Goal: Task Accomplishment & Management: Use online tool/utility

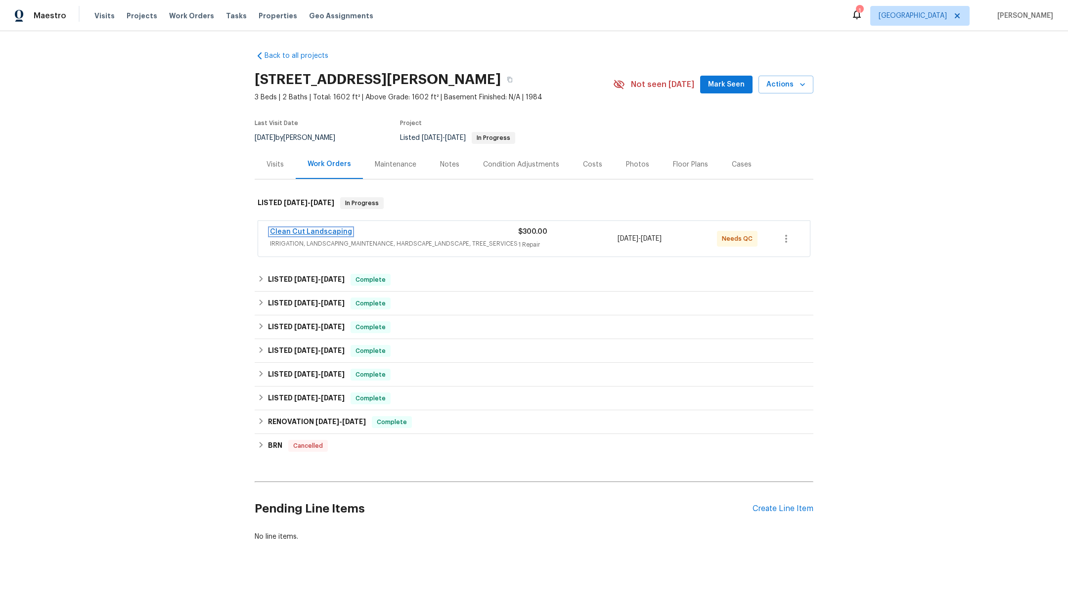
click at [325, 232] on link "Clean Cut Landscaping" at bounding box center [311, 231] width 82 height 7
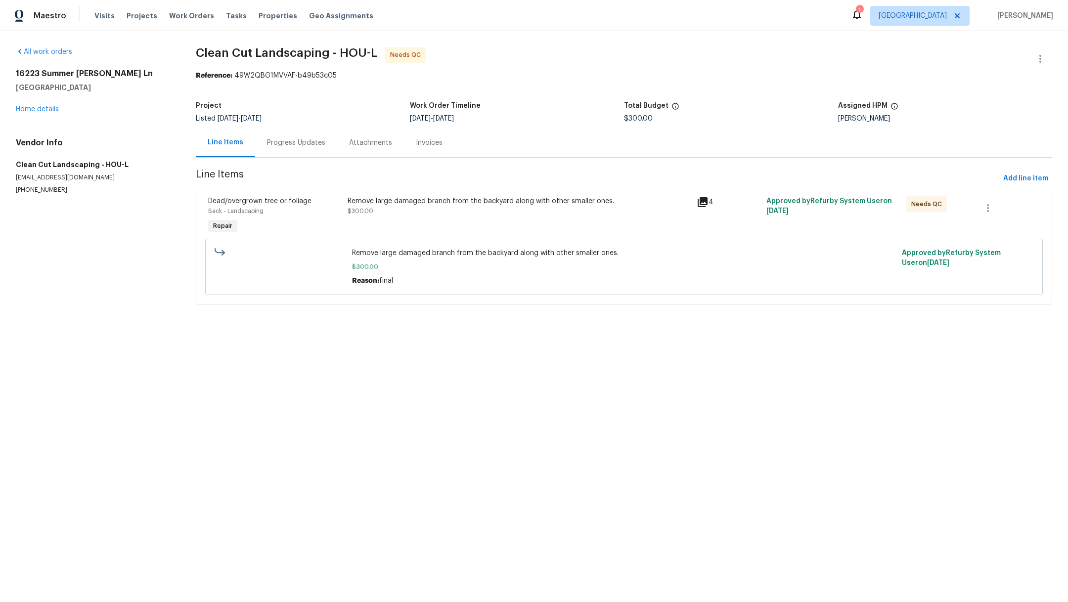
click at [420, 211] on div "Remove large damaged branch from the backyard along with other smaller ones. $3…" at bounding box center [519, 206] width 343 height 20
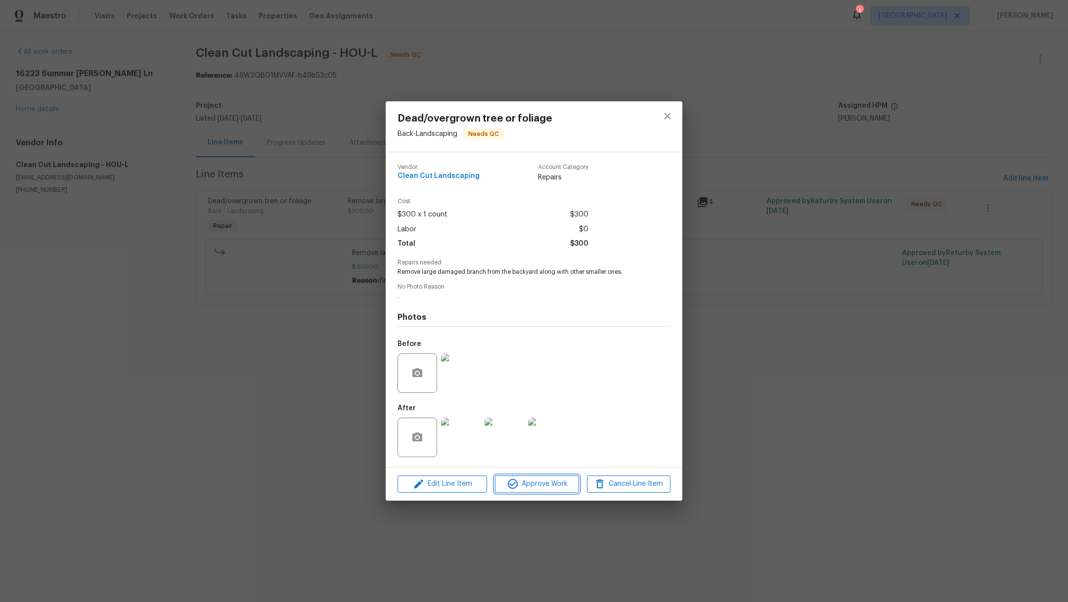
click at [530, 484] on span "Approve Work" at bounding box center [537, 484] width 78 height 12
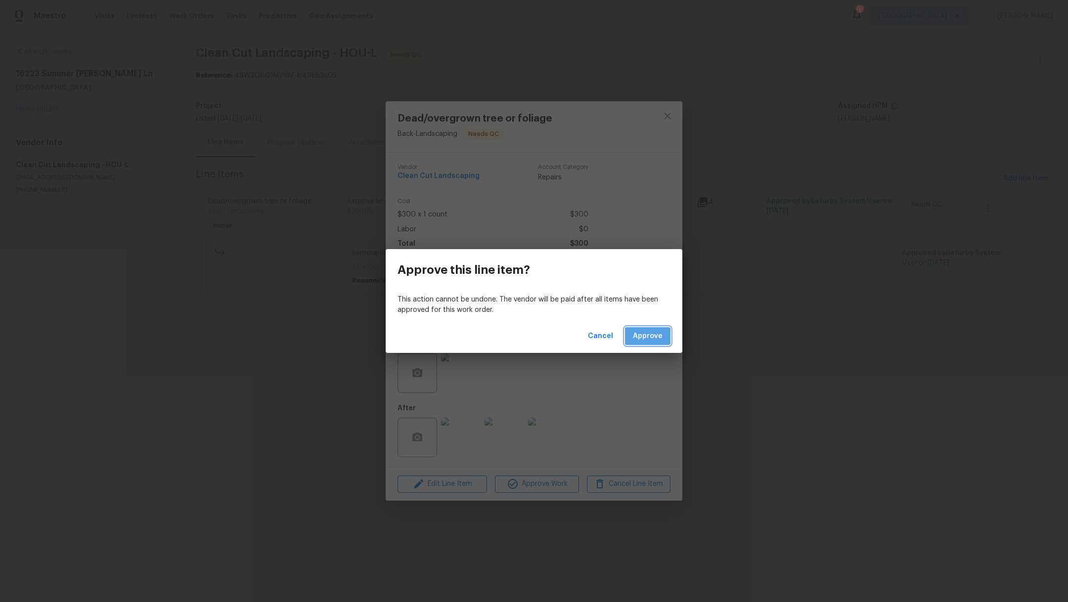
click at [643, 339] on span "Approve" at bounding box center [648, 336] width 30 height 12
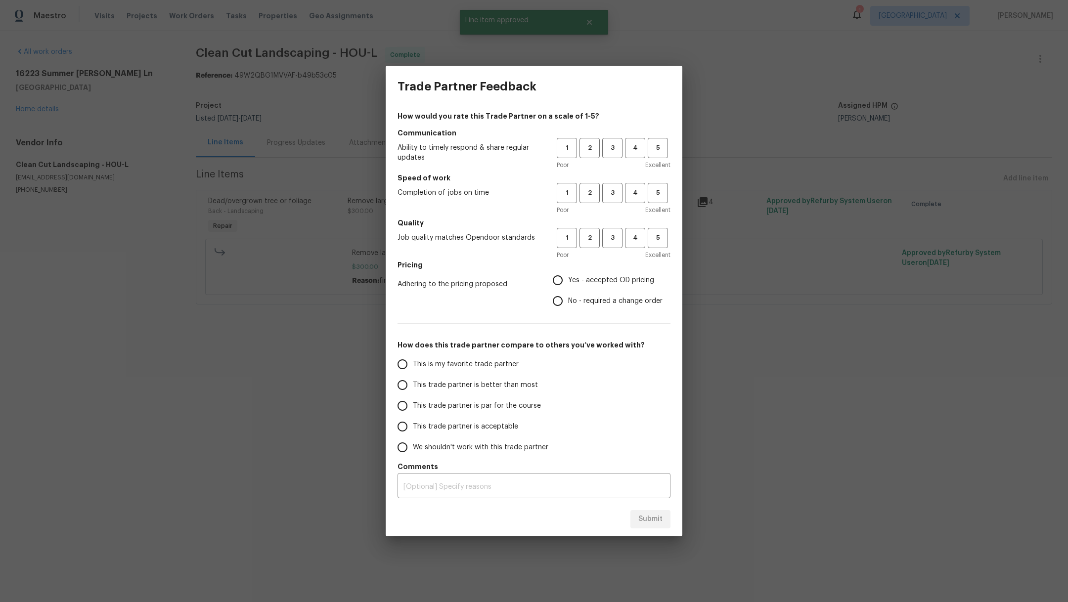
drag, startPoint x: 462, startPoint y: 198, endPoint x: 566, endPoint y: 188, distance: 104.8
click at [463, 198] on div "Completion of jobs on time 1 2 3 4 5 Poor Excellent" at bounding box center [534, 199] width 273 height 32
click at [613, 149] on span "3" at bounding box center [612, 147] width 18 height 11
click at [613, 222] on h5 "Quality" at bounding box center [534, 223] width 273 height 10
click at [613, 195] on span "3" at bounding box center [612, 192] width 18 height 11
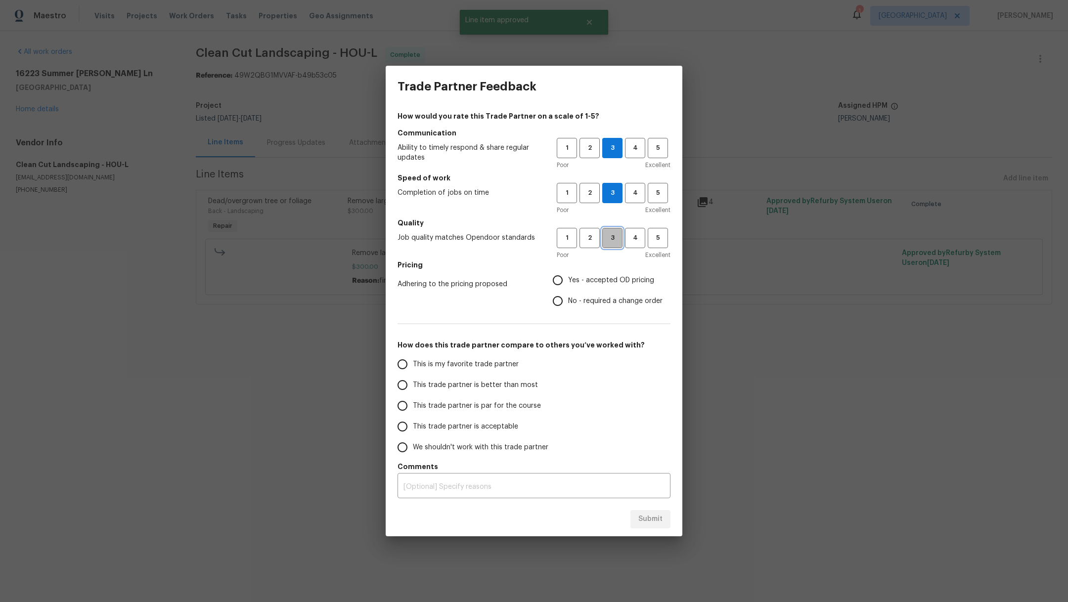
click at [613, 239] on span "3" at bounding box center [612, 237] width 18 height 11
click at [456, 384] on span "This trade partner is better than most" at bounding box center [475, 385] width 125 height 10
click at [413, 384] on input "This trade partner is better than most" at bounding box center [402, 385] width 21 height 21
radio input "true"
click at [565, 302] on input "No - required a change order" at bounding box center [557, 301] width 21 height 21
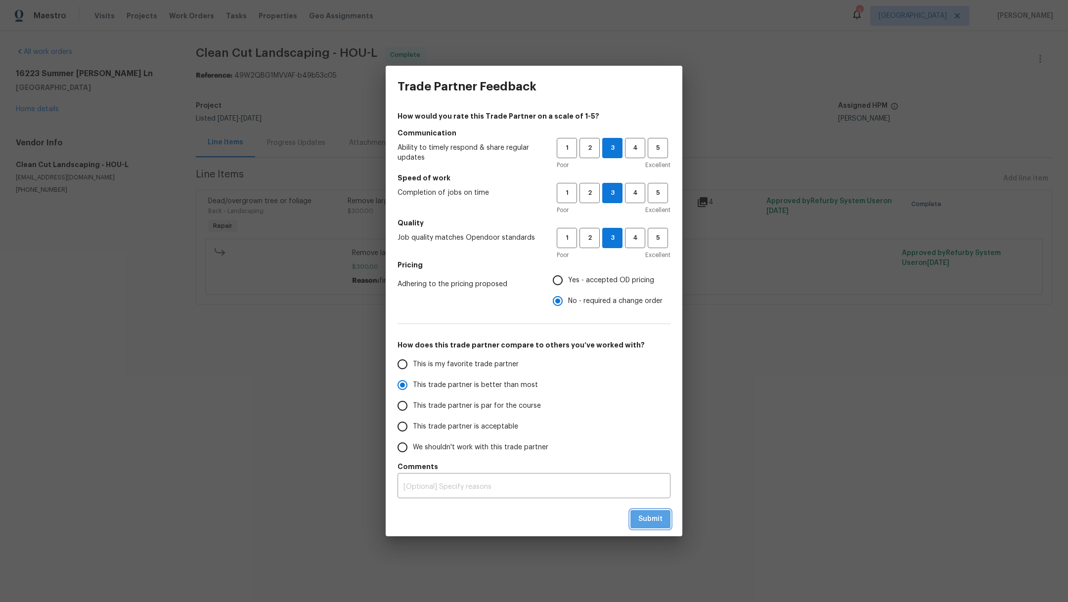
click at [643, 516] on span "Submit" at bounding box center [650, 519] width 24 height 12
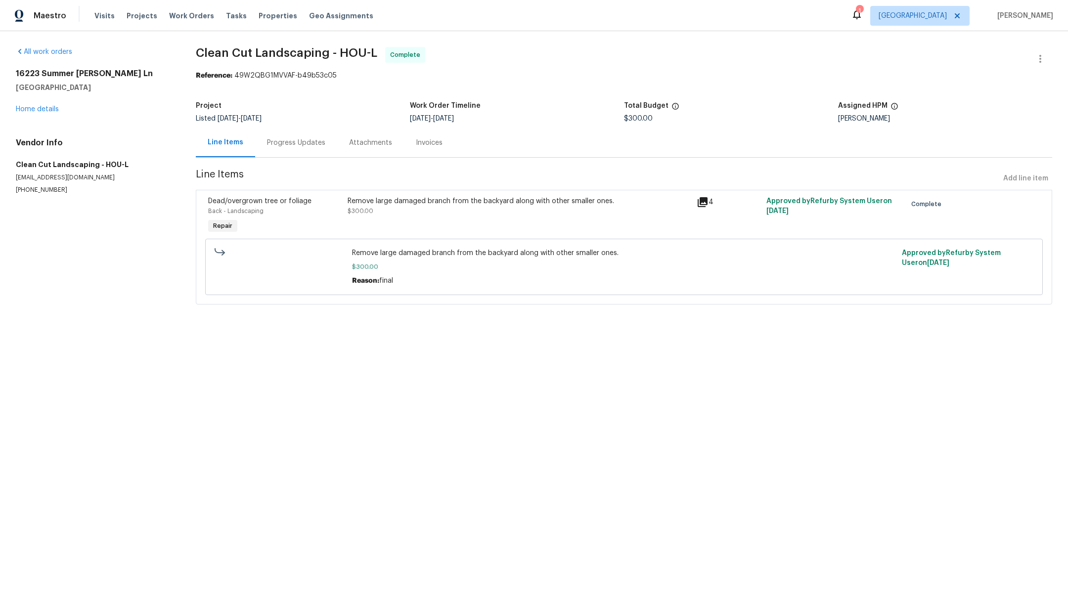
radio input "false"
click at [180, 14] on span "Work Orders" at bounding box center [191, 16] width 45 height 10
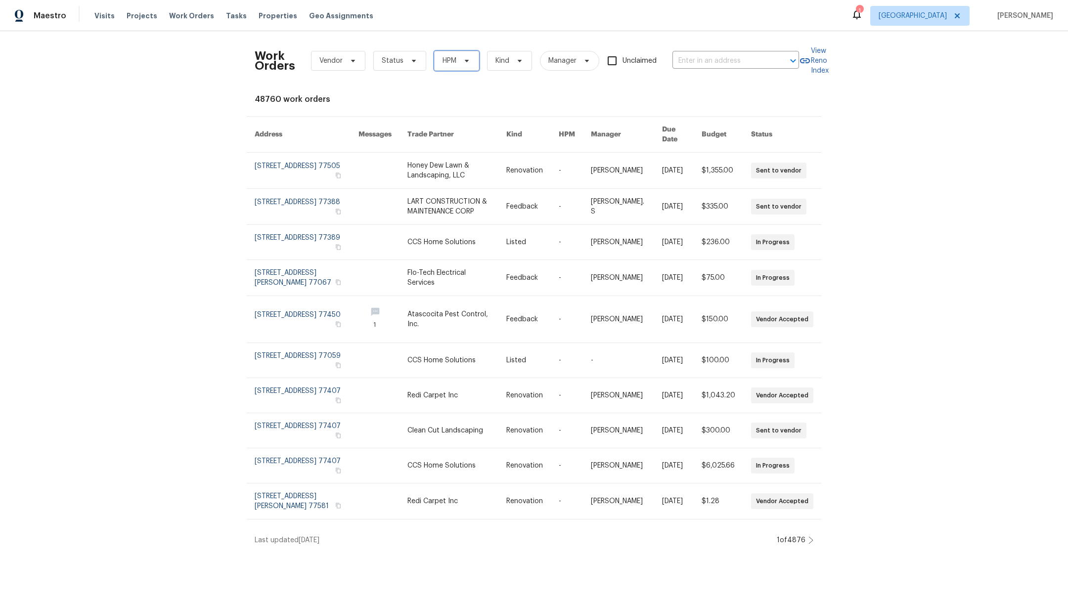
click at [470, 64] on span "HPM" at bounding box center [456, 61] width 45 height 20
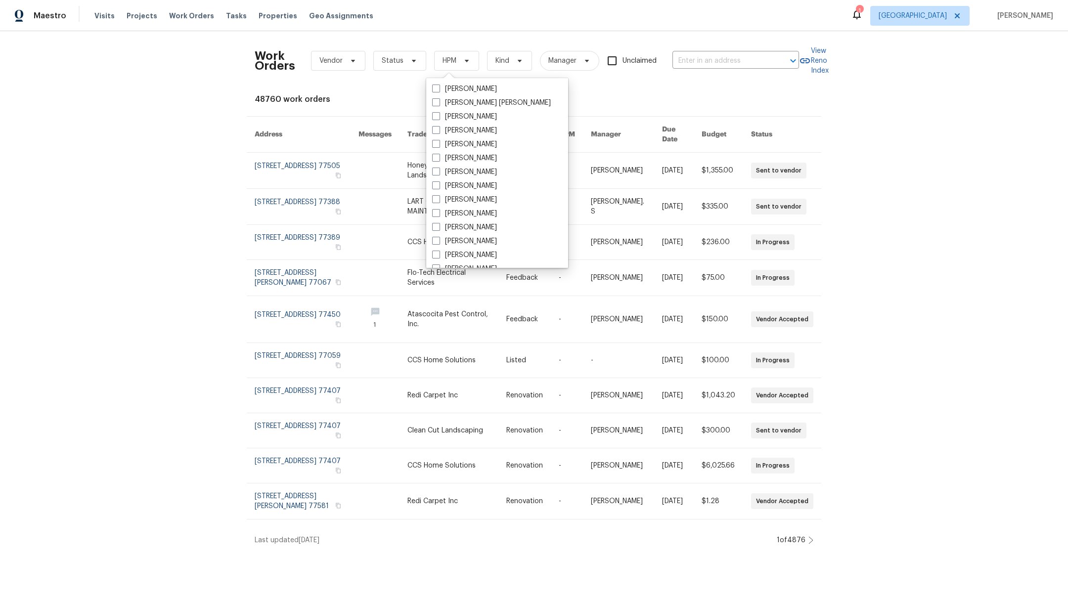
scroll to position [175, 0]
click at [434, 92] on span at bounding box center [436, 94] width 8 height 8
click at [434, 92] on input "[PERSON_NAME]" at bounding box center [435, 92] width 6 height 6
checkbox input "true"
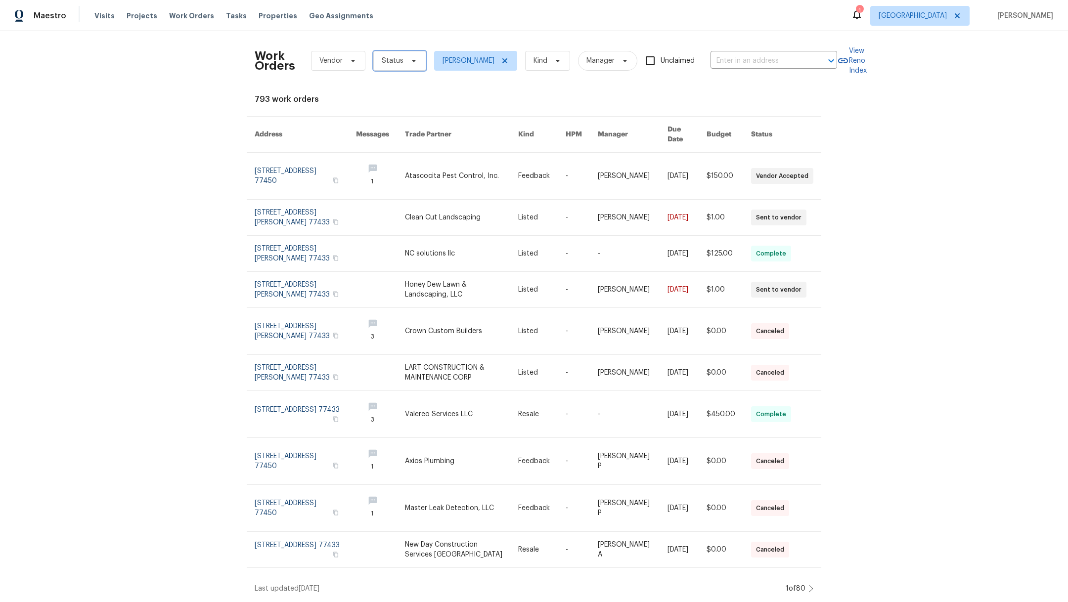
click at [383, 51] on span "Status" at bounding box center [399, 61] width 53 height 20
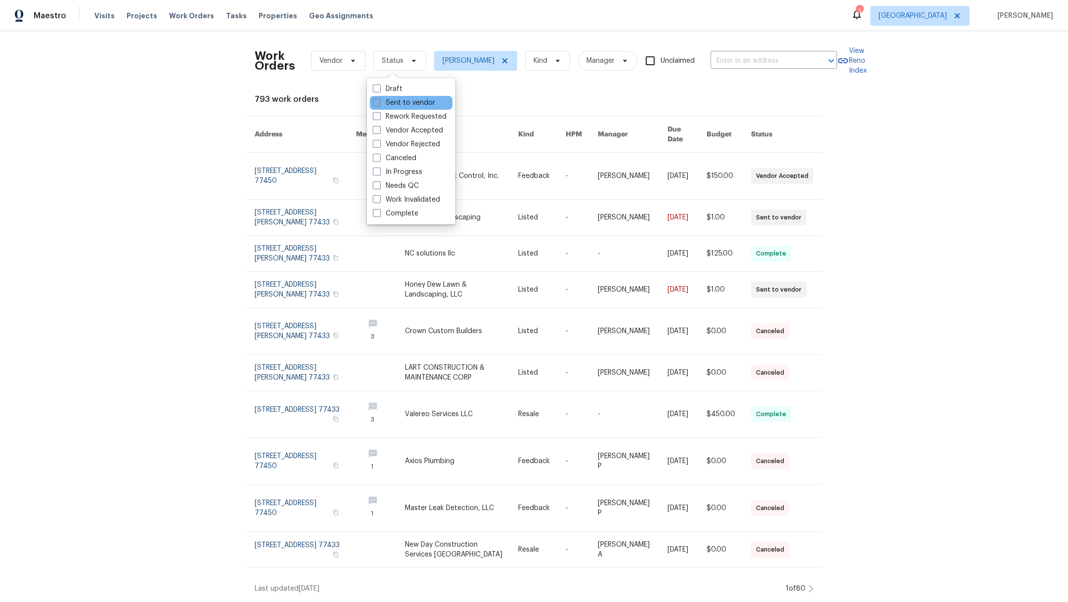
click at [377, 100] on span at bounding box center [377, 102] width 8 height 8
click at [377, 100] on input "Sent to vendor" at bounding box center [376, 101] width 6 height 6
checkbox input "true"
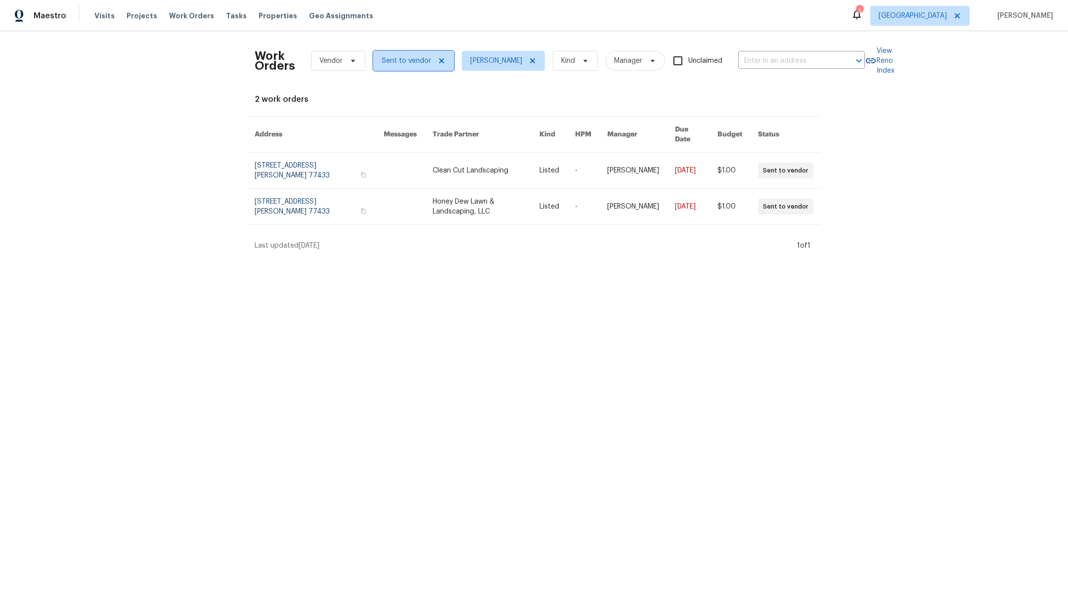
click at [387, 63] on span "Sent to vendor" at bounding box center [406, 61] width 49 height 10
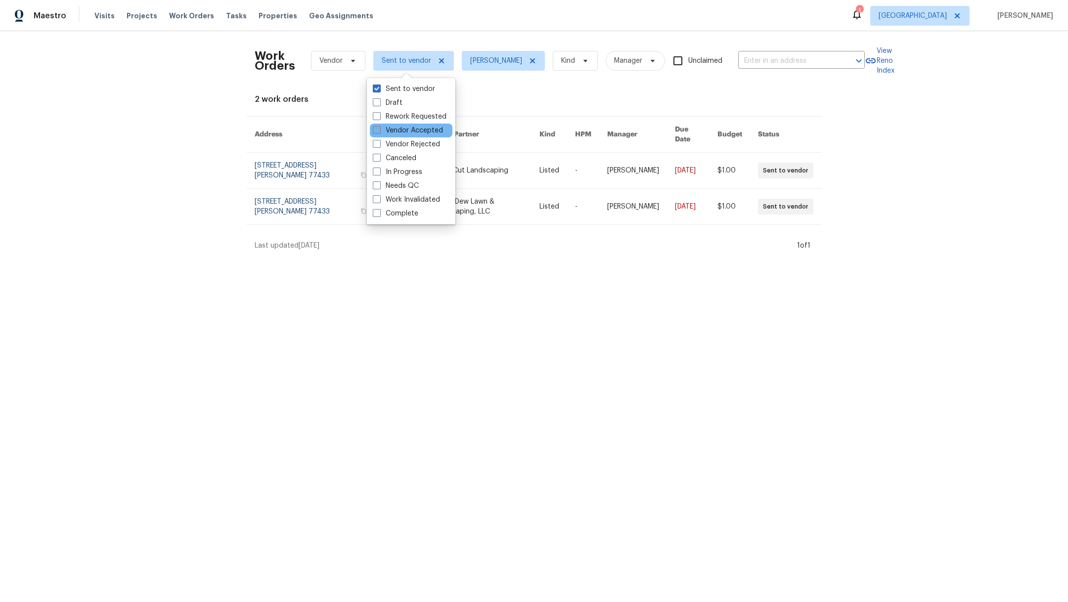
click at [377, 131] on span at bounding box center [377, 130] width 8 height 8
click at [377, 131] on input "Vendor Accepted" at bounding box center [376, 129] width 6 height 6
checkbox input "true"
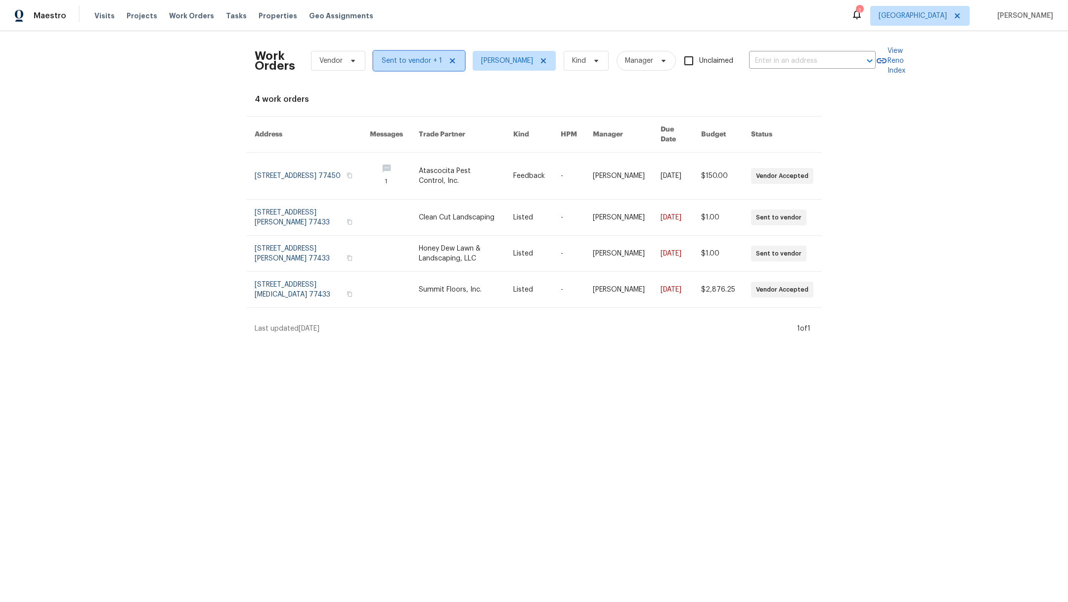
click at [408, 62] on span "Sent to vendor + 1" at bounding box center [412, 61] width 60 height 10
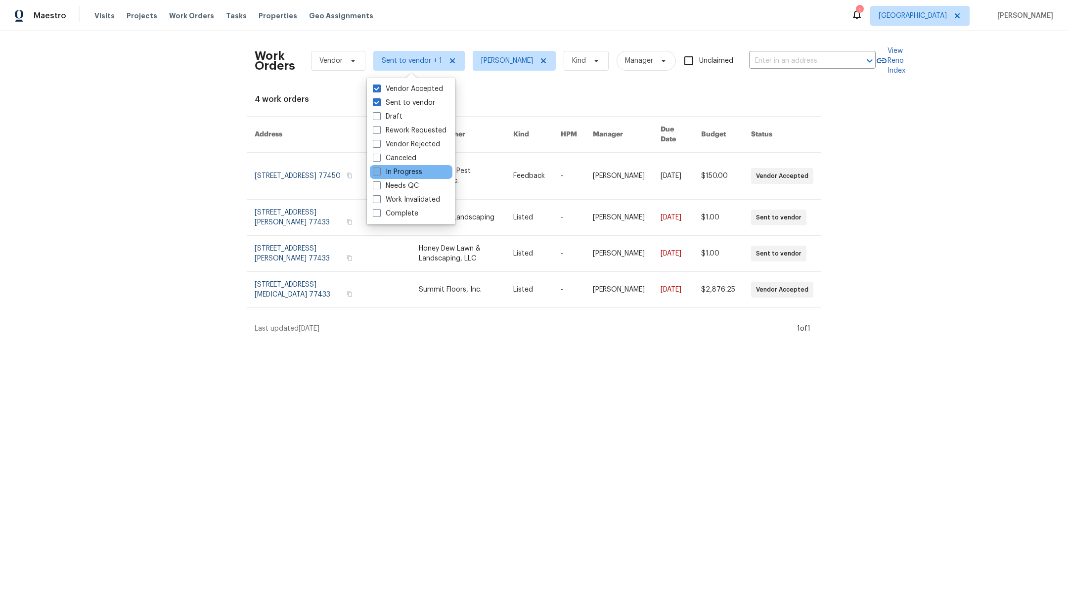
click at [376, 170] on span at bounding box center [377, 172] width 8 height 8
click at [376, 170] on input "In Progress" at bounding box center [376, 170] width 6 height 6
checkbox input "true"
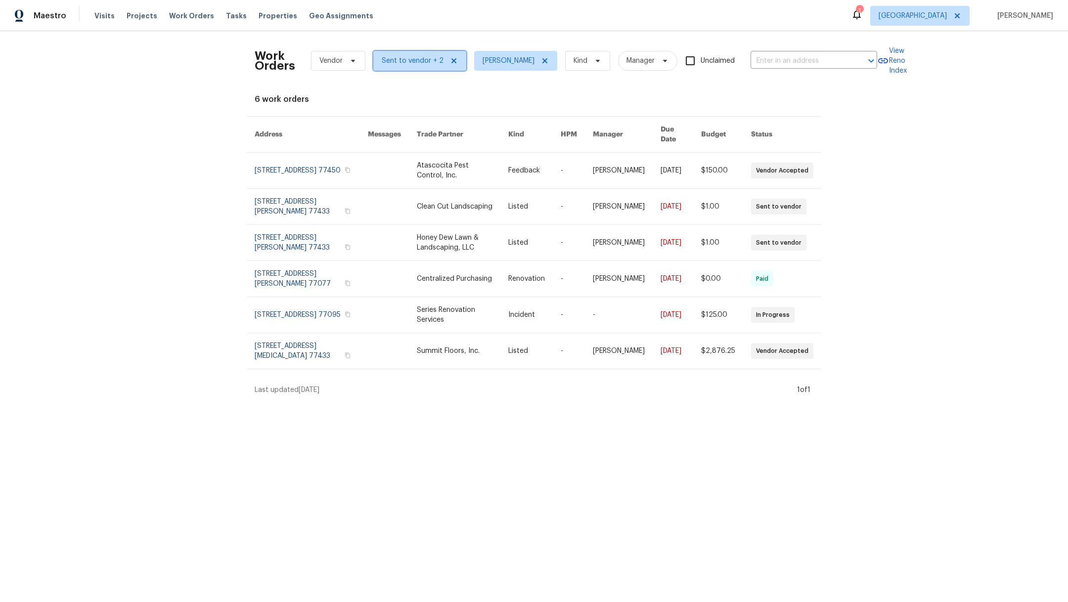
click at [400, 62] on span "Sent to vendor + 2" at bounding box center [413, 61] width 62 height 10
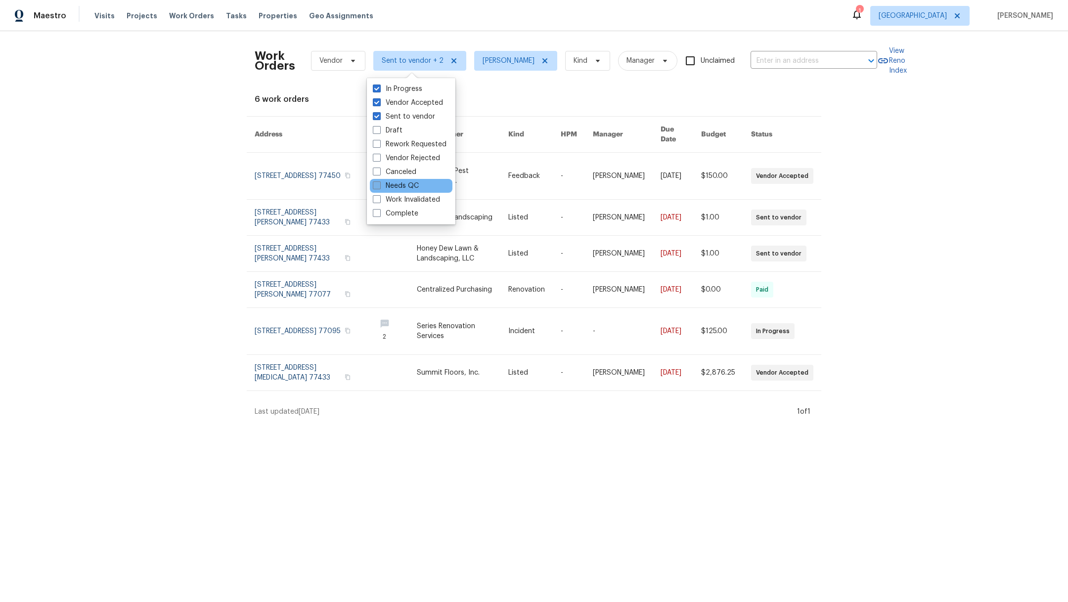
click at [375, 188] on span at bounding box center [377, 186] width 8 height 8
click at [375, 187] on input "Needs QC" at bounding box center [376, 184] width 6 height 6
checkbox input "true"
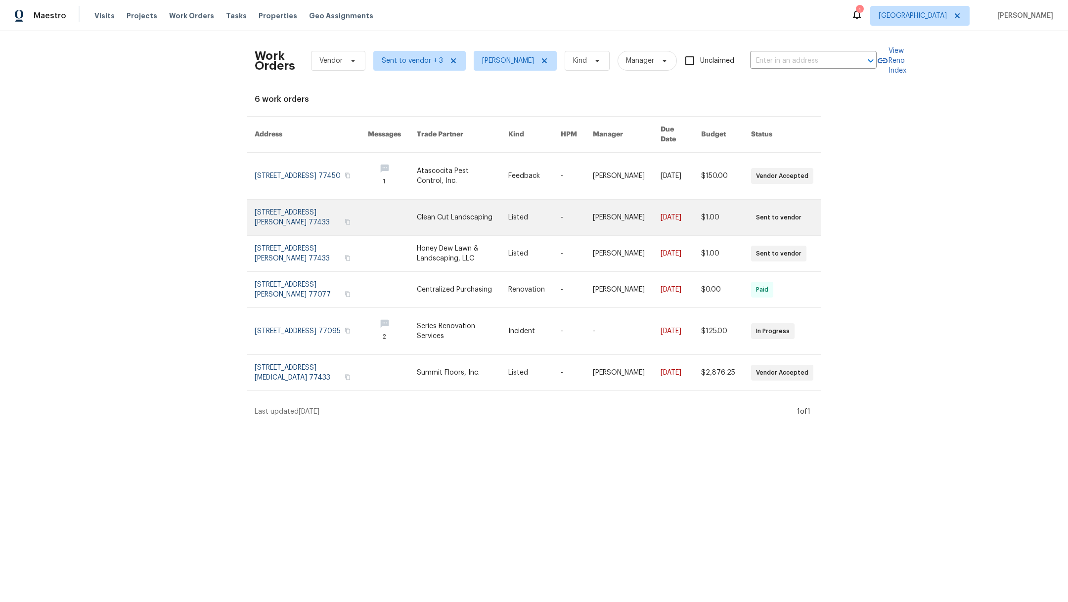
click at [291, 208] on link at bounding box center [311, 218] width 113 height 36
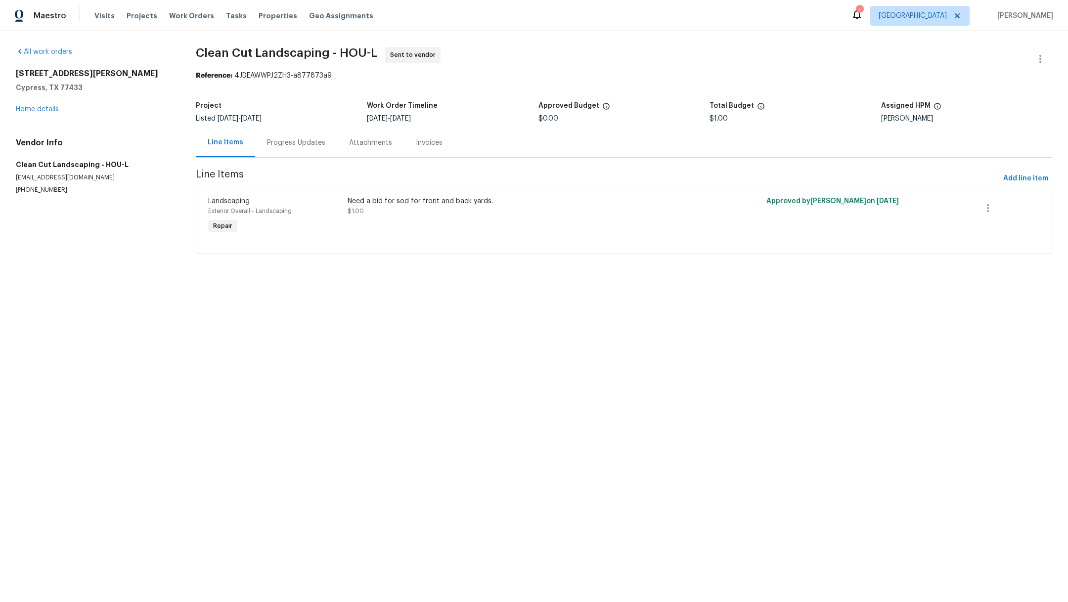
click at [289, 143] on div "Progress Updates" at bounding box center [296, 143] width 58 height 10
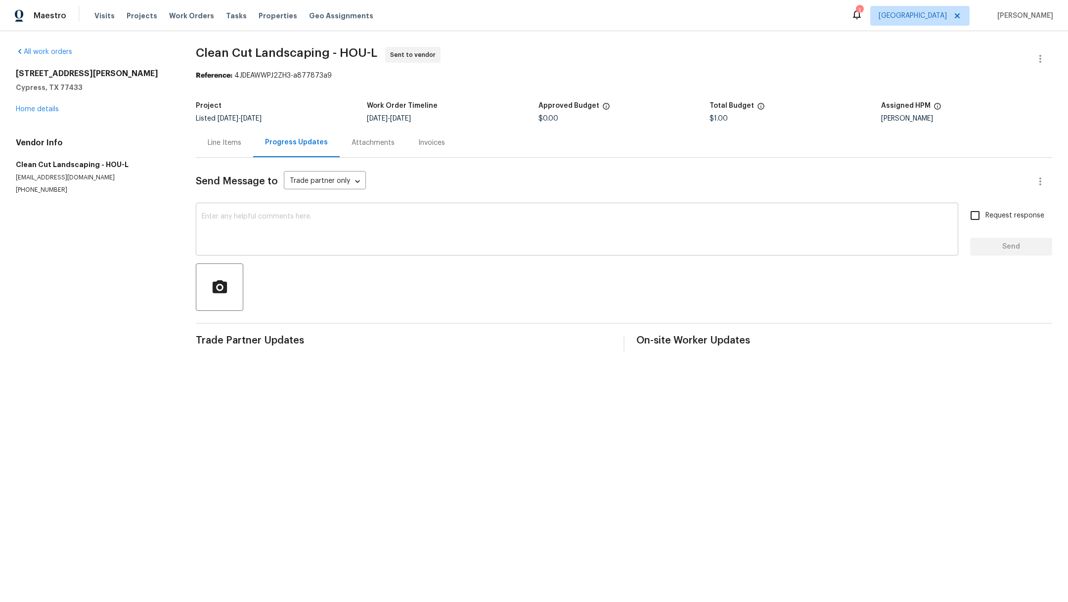
click at [300, 235] on textarea at bounding box center [577, 230] width 751 height 35
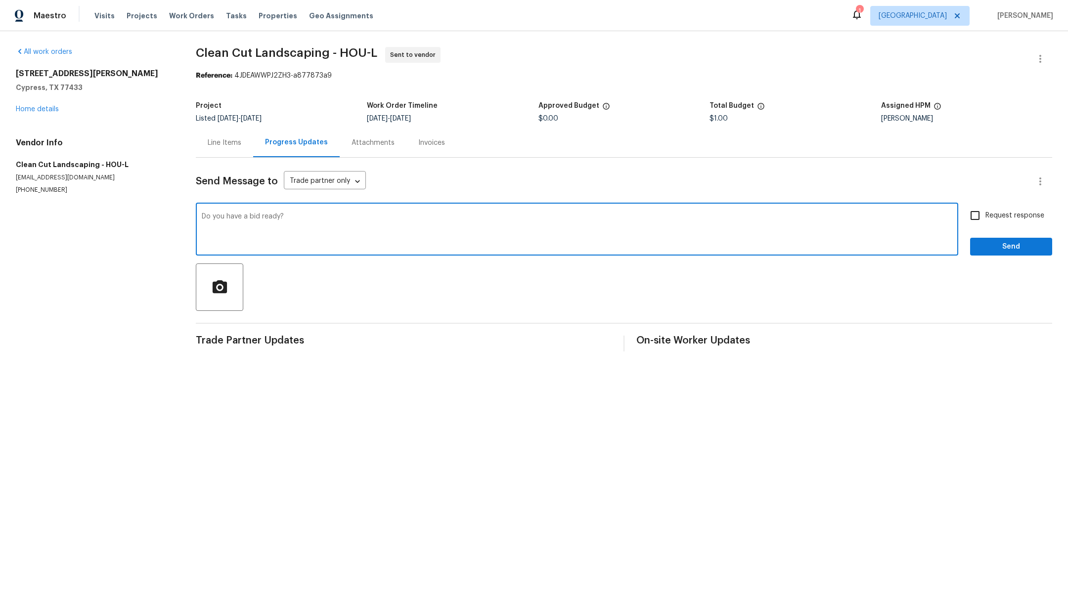
type textarea "Do you have a bid ready?"
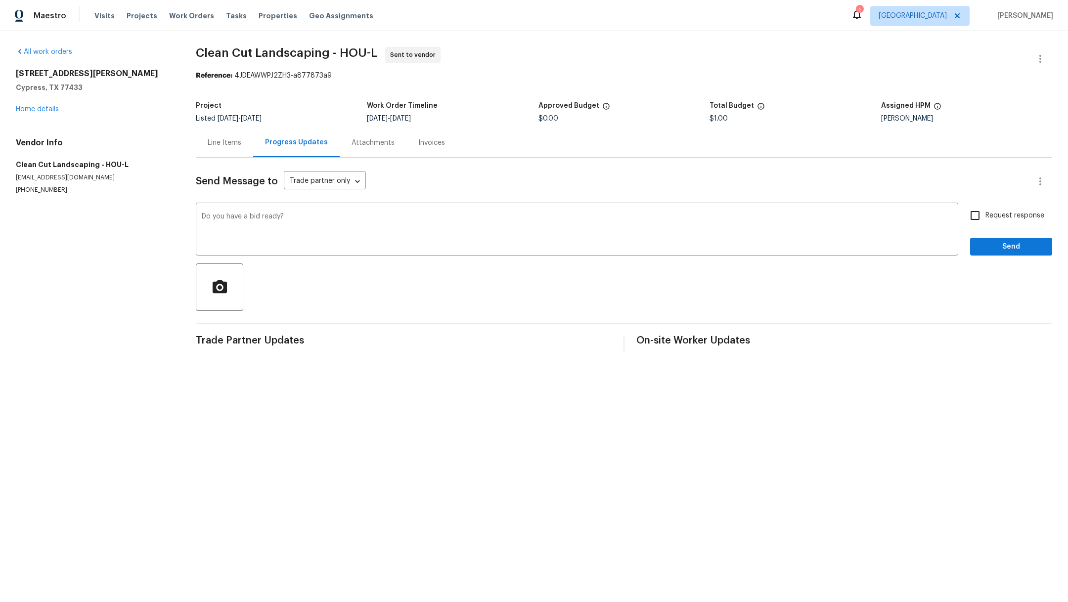
click at [995, 214] on span "Request response" at bounding box center [1015, 216] width 59 height 10
click at [986, 214] on input "Request response" at bounding box center [975, 215] width 21 height 21
checkbox input "true"
click at [995, 242] on span "Send" at bounding box center [1011, 247] width 66 height 12
click at [101, 14] on span "Visits" at bounding box center [104, 16] width 20 height 10
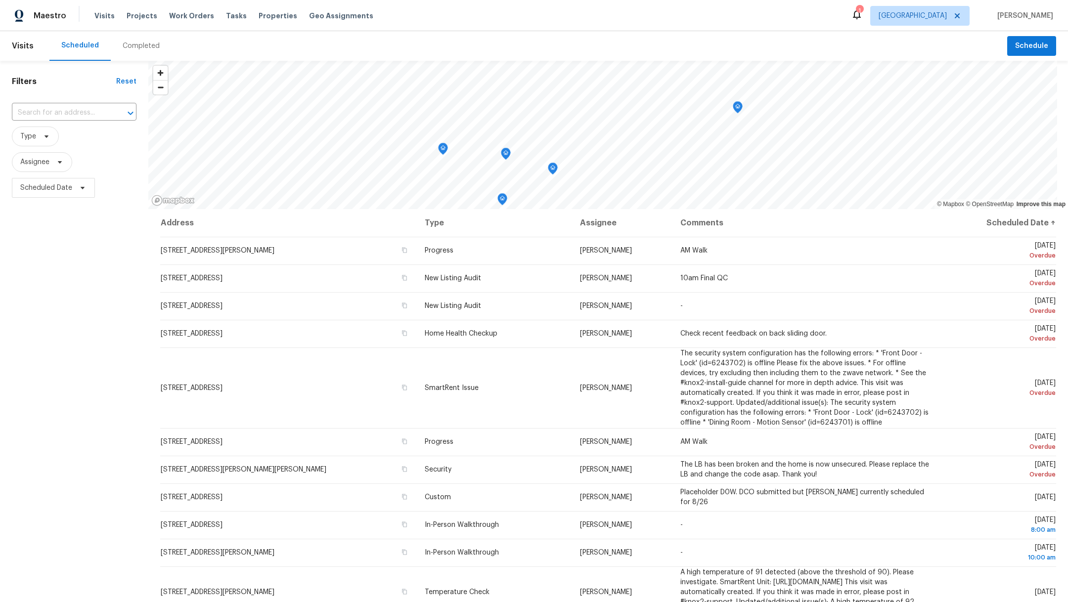
click at [139, 48] on div "Completed" at bounding box center [141, 46] width 37 height 10
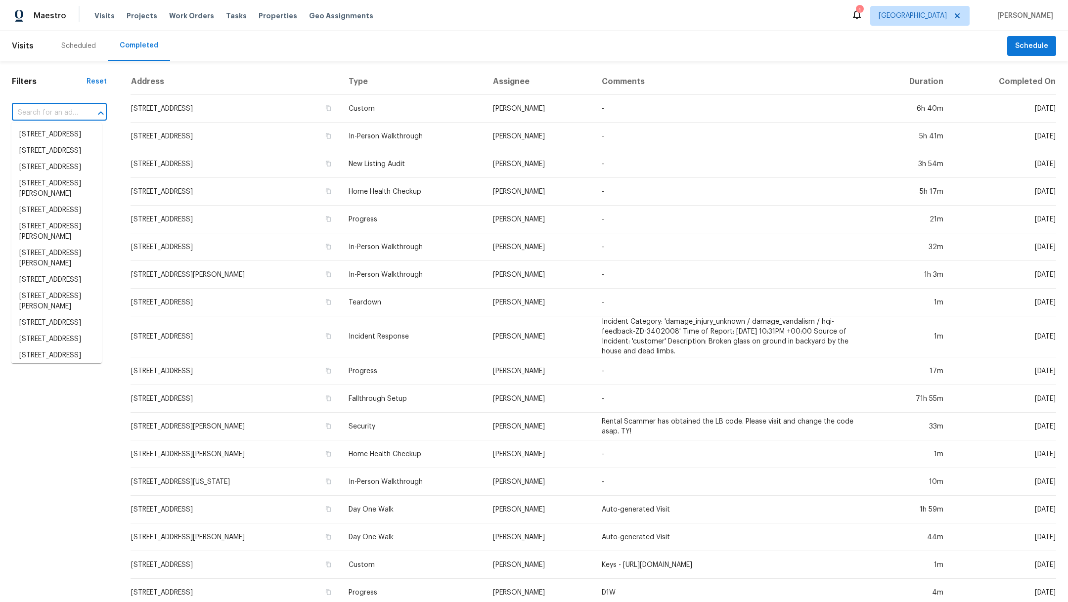
click at [56, 110] on input "text" at bounding box center [45, 112] width 67 height 15
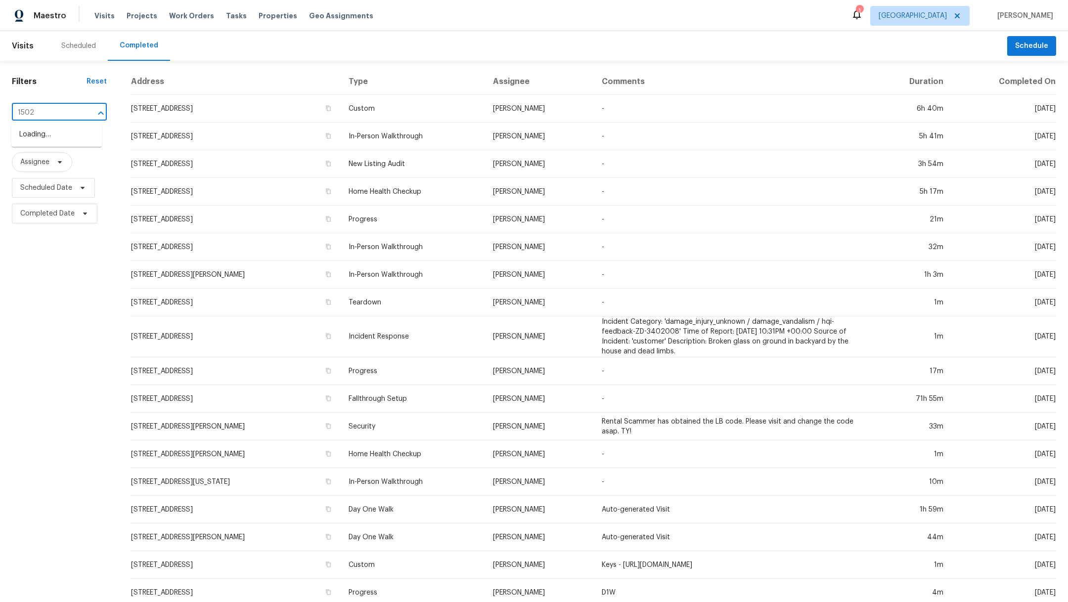
type input "15027"
click at [59, 137] on li "[STREET_ADDRESS][PERSON_NAME]" at bounding box center [56, 140] width 91 height 27
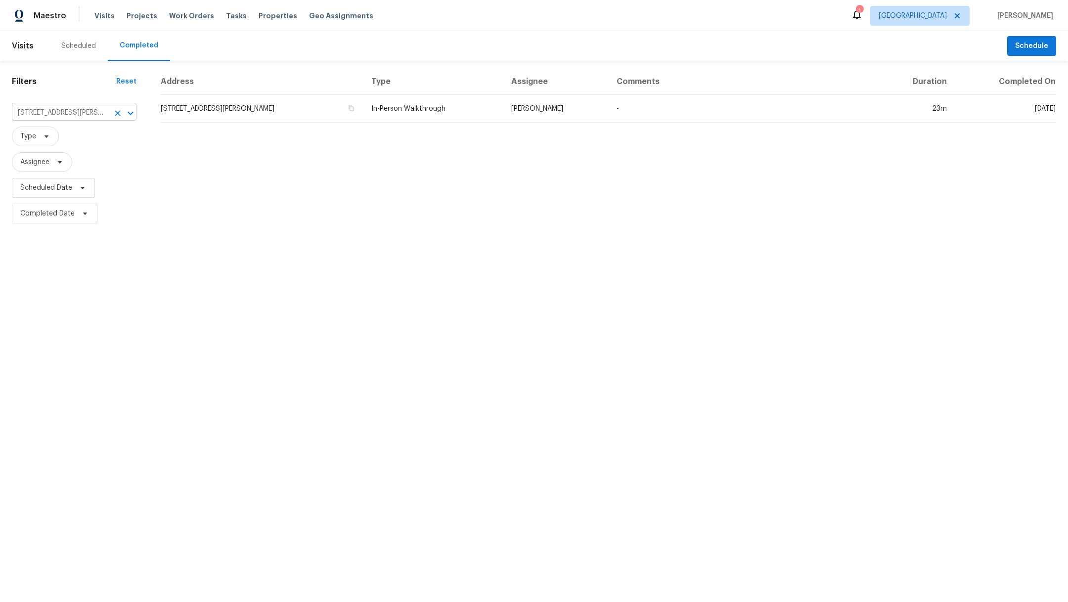
click at [120, 114] on icon "Clear" at bounding box center [118, 113] width 10 height 10
click at [43, 113] on div at bounding box center [534, 301] width 1068 height 602
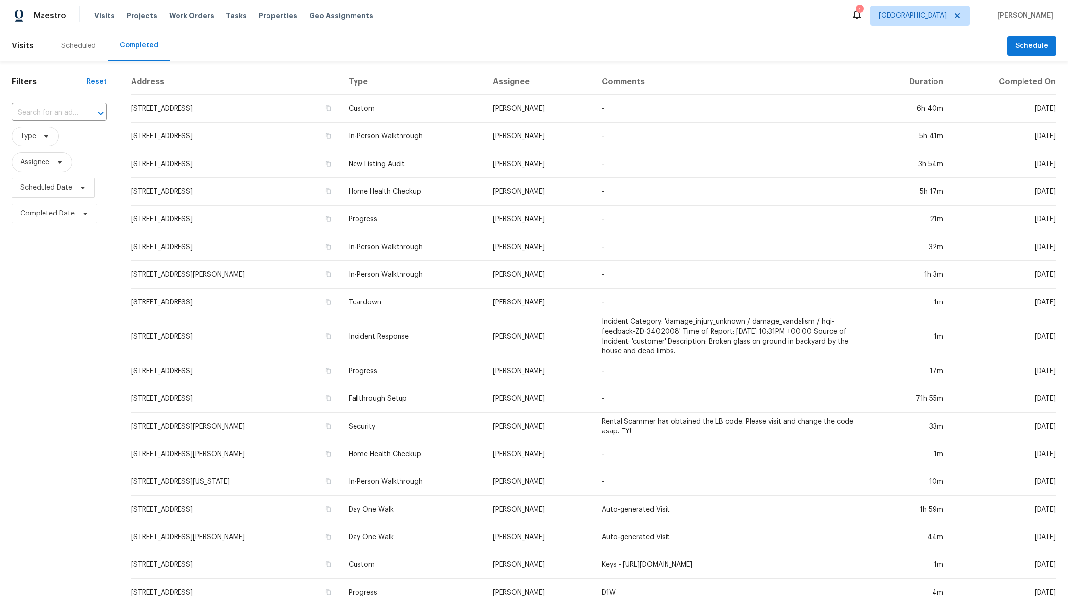
click at [43, 113] on input "text" at bounding box center [45, 112] width 67 height 15
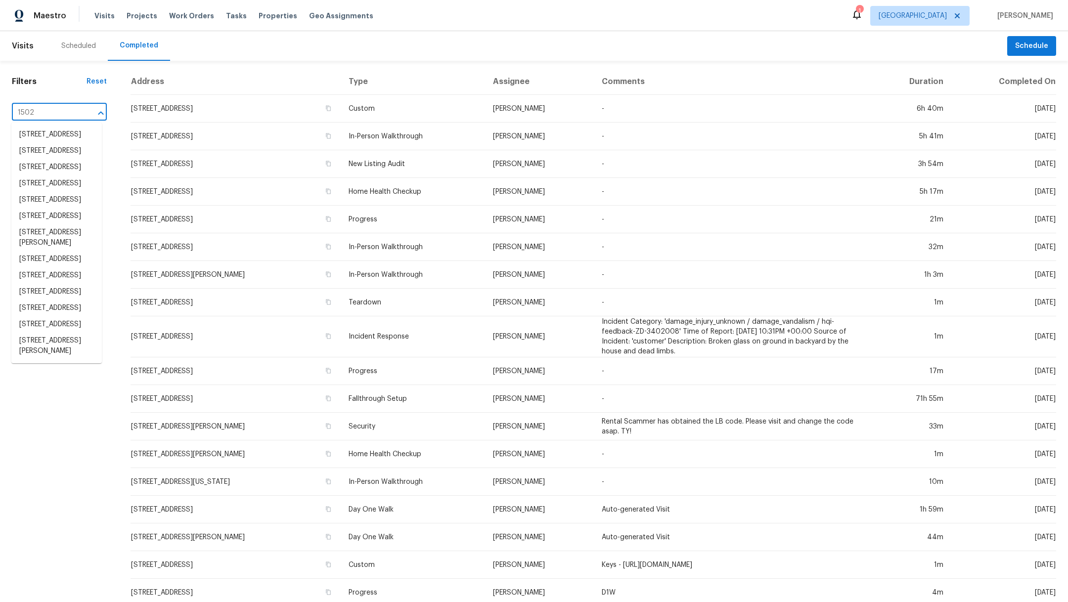
type input "15027"
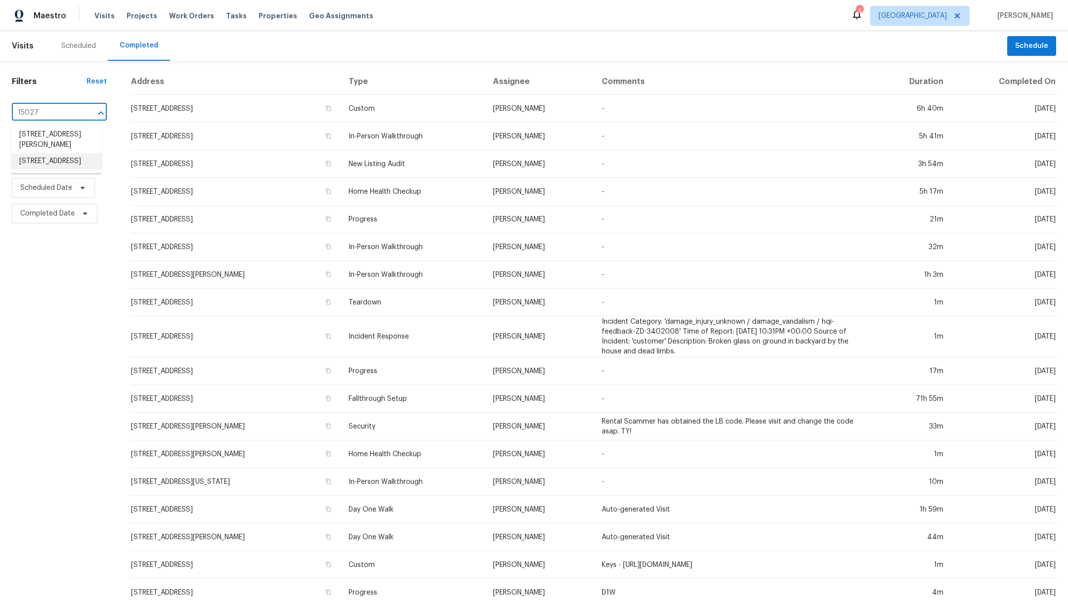
click at [52, 170] on li "[STREET_ADDRESS]" at bounding box center [56, 161] width 91 height 16
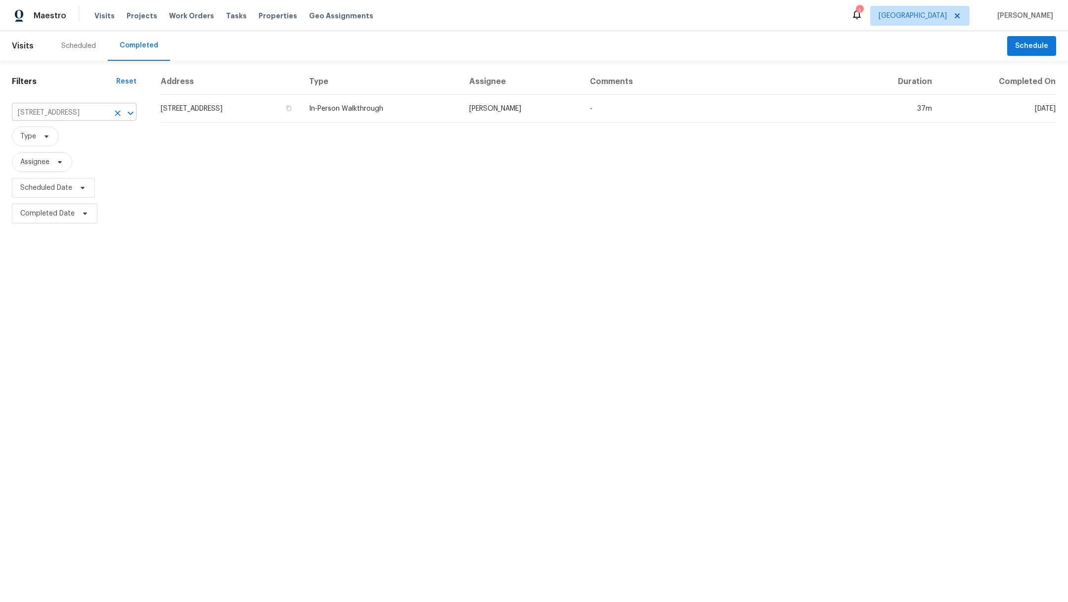
click at [116, 113] on icon "Clear" at bounding box center [118, 113] width 10 height 10
click at [32, 111] on div at bounding box center [534, 301] width 1068 height 602
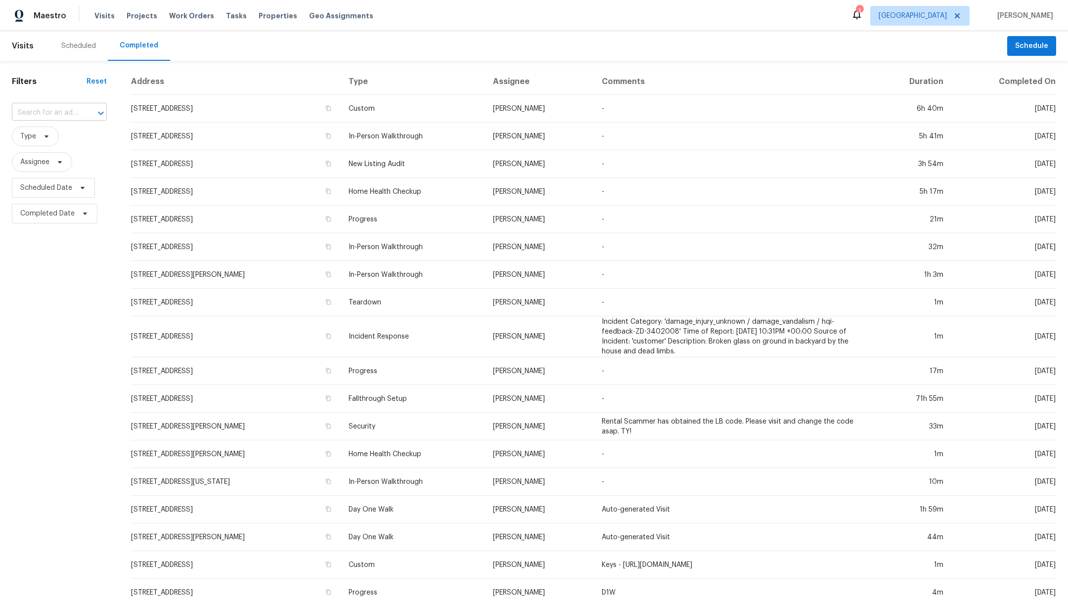
click at [33, 112] on input "text" at bounding box center [45, 112] width 67 height 15
type input "16027"
click at [53, 170] on li "[STREET_ADDRESS]" at bounding box center [56, 161] width 91 height 16
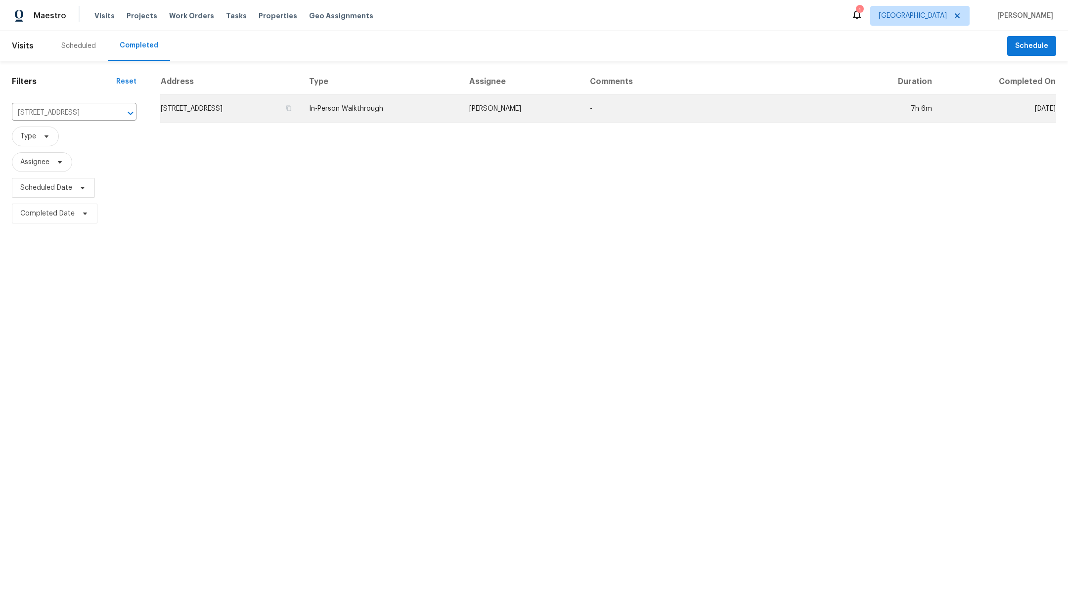
click at [227, 106] on td "[STREET_ADDRESS]" at bounding box center [230, 109] width 141 height 28
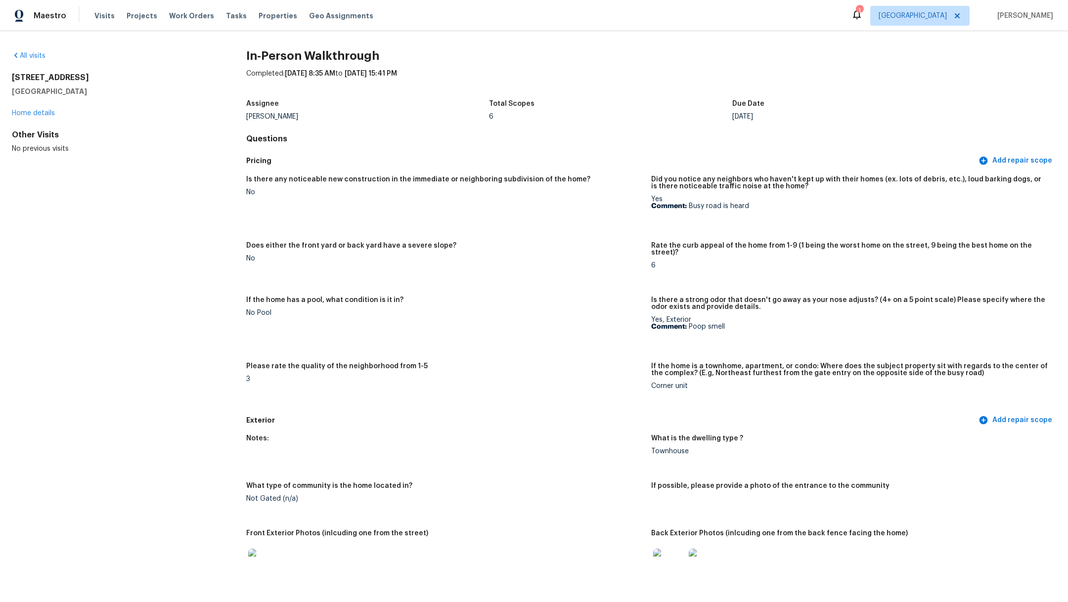
click at [257, 564] on img at bounding box center [264, 565] width 32 height 32
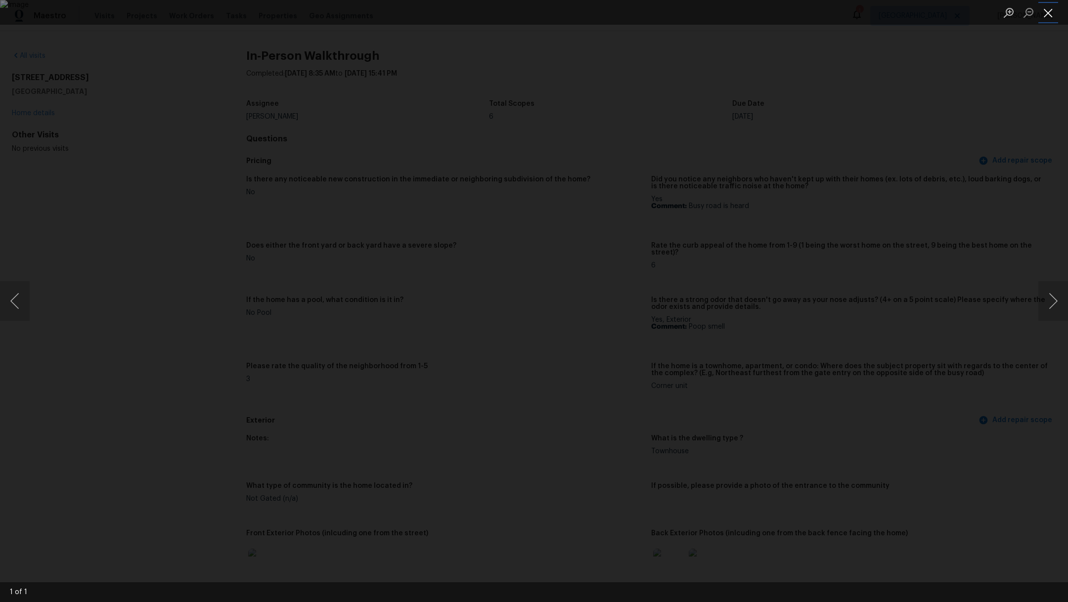
click at [1049, 14] on button "Close lightbox" at bounding box center [1049, 12] width 20 height 17
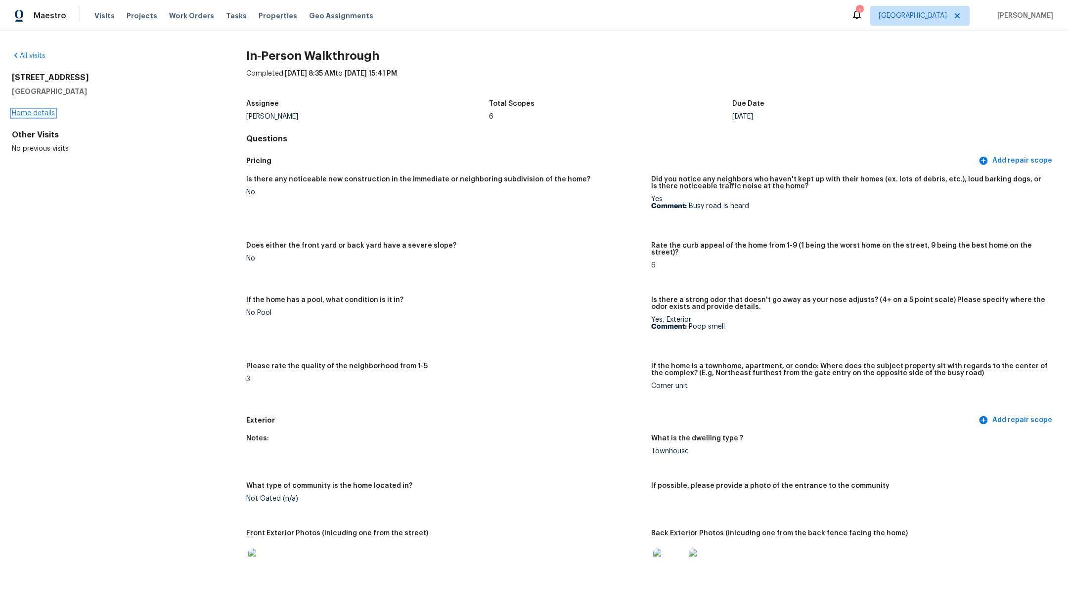
click at [39, 115] on link "Home details" at bounding box center [33, 113] width 43 height 7
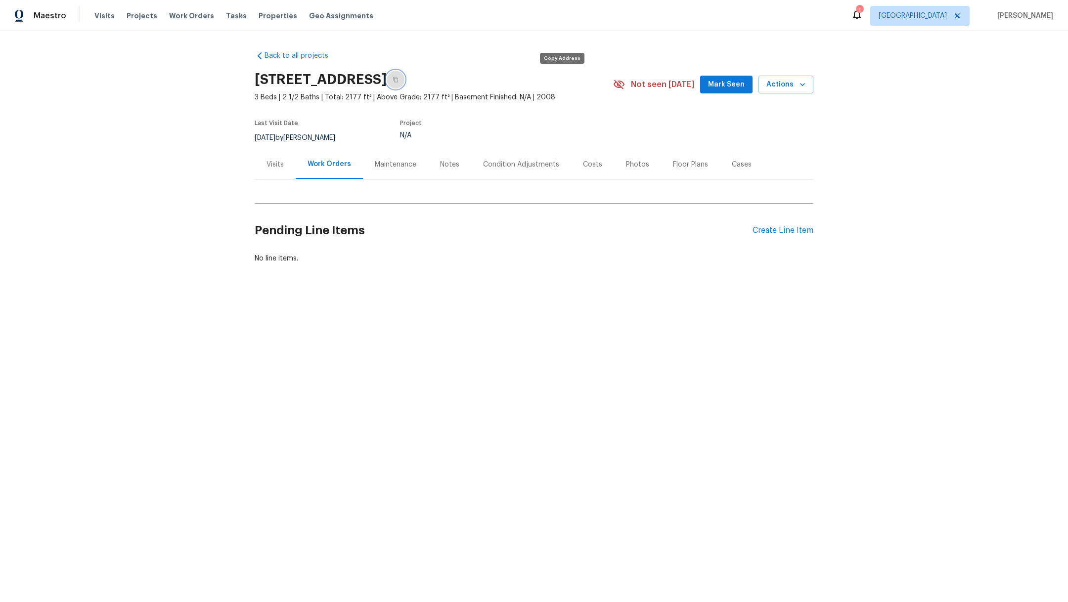
click at [405, 80] on button "button" at bounding box center [396, 80] width 18 height 18
click at [104, 14] on span "Visits" at bounding box center [104, 16] width 20 height 10
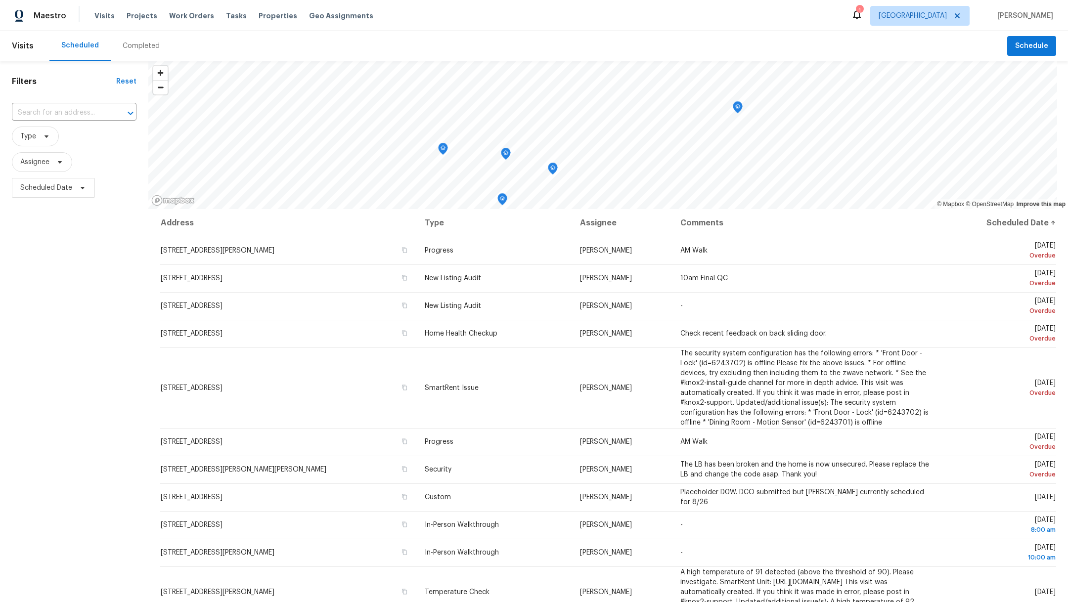
click at [148, 46] on div "Completed" at bounding box center [141, 46] width 37 height 10
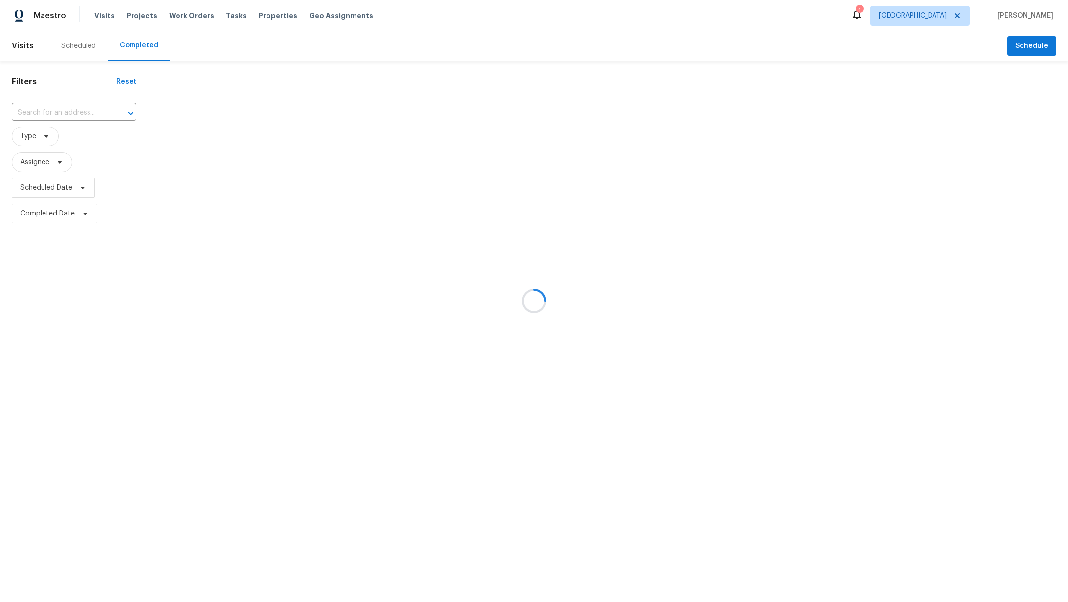
click at [137, 46] on div at bounding box center [534, 301] width 1068 height 602
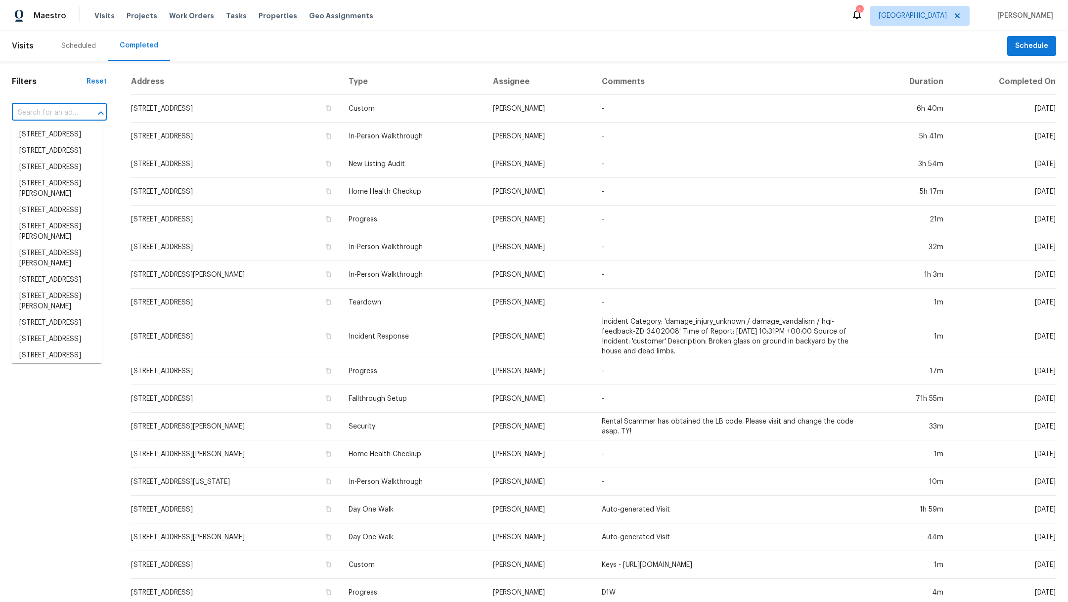
click at [42, 114] on input "text" at bounding box center [45, 112] width 67 height 15
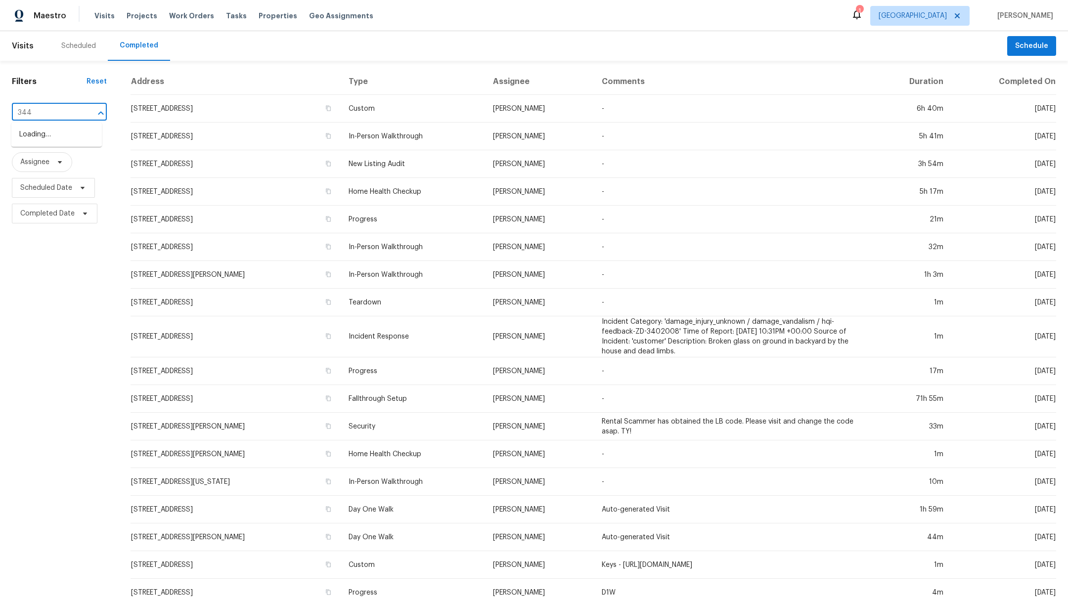
type input "3444"
click at [49, 150] on li "[STREET_ADDRESS][PERSON_NAME]" at bounding box center [56, 140] width 91 height 27
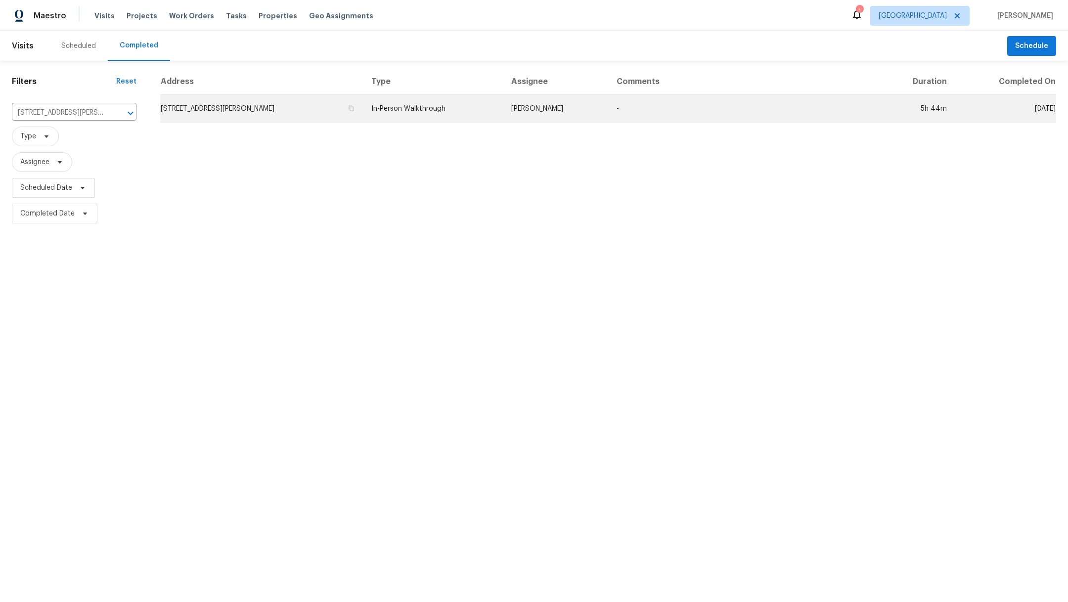
click at [208, 115] on td "[STREET_ADDRESS][PERSON_NAME]" at bounding box center [261, 109] width 203 height 28
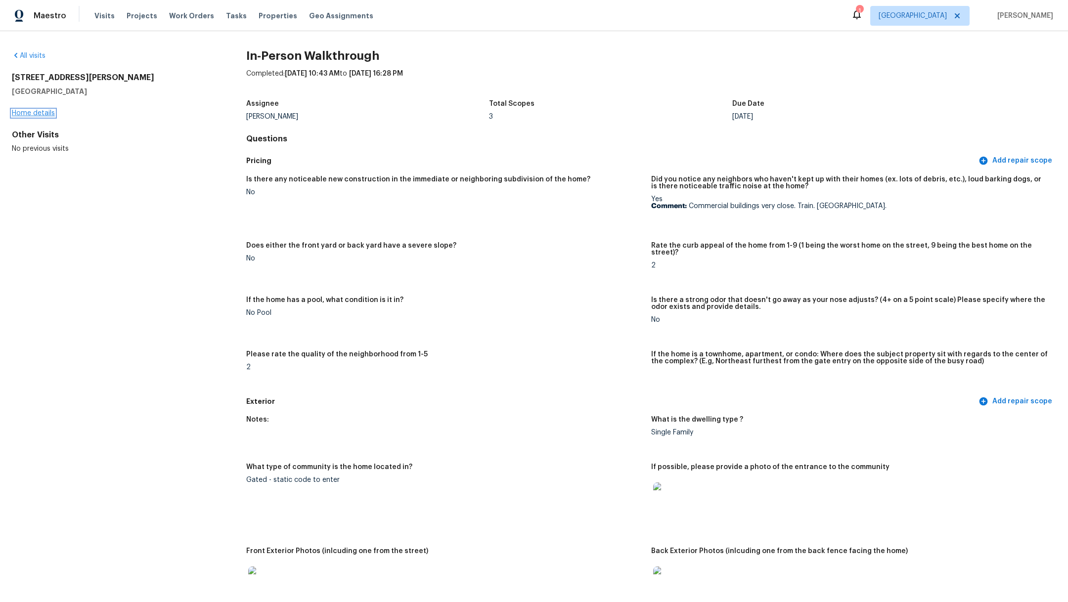
click at [41, 114] on link "Home details" at bounding box center [33, 113] width 43 height 7
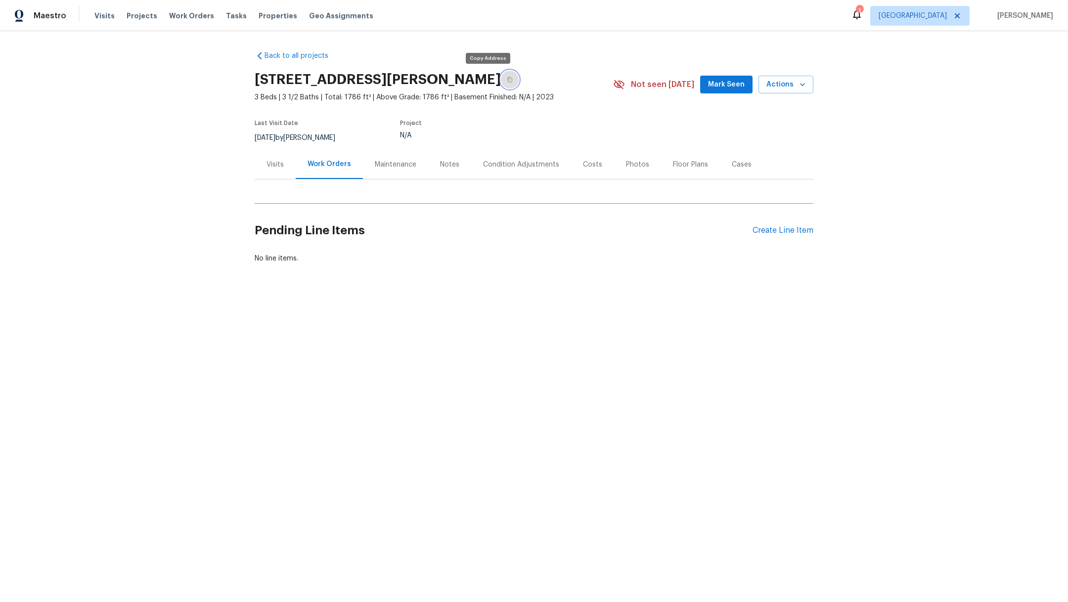
click at [507, 81] on icon "button" at bounding box center [510, 80] width 6 height 6
click at [102, 18] on span "Visits" at bounding box center [104, 16] width 20 height 10
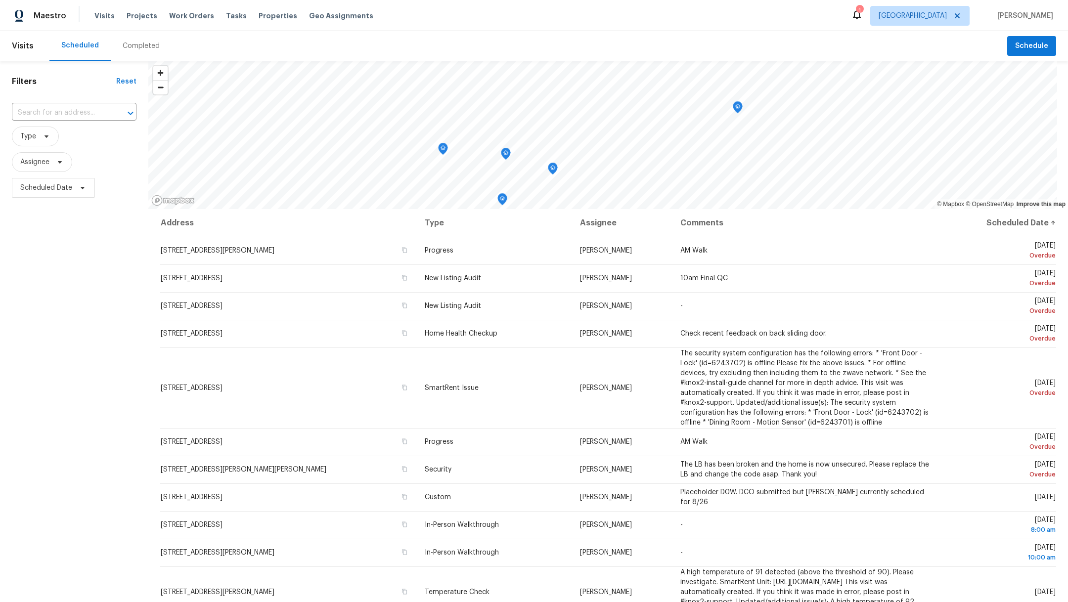
click at [126, 49] on div "Completed" at bounding box center [141, 46] width 37 height 10
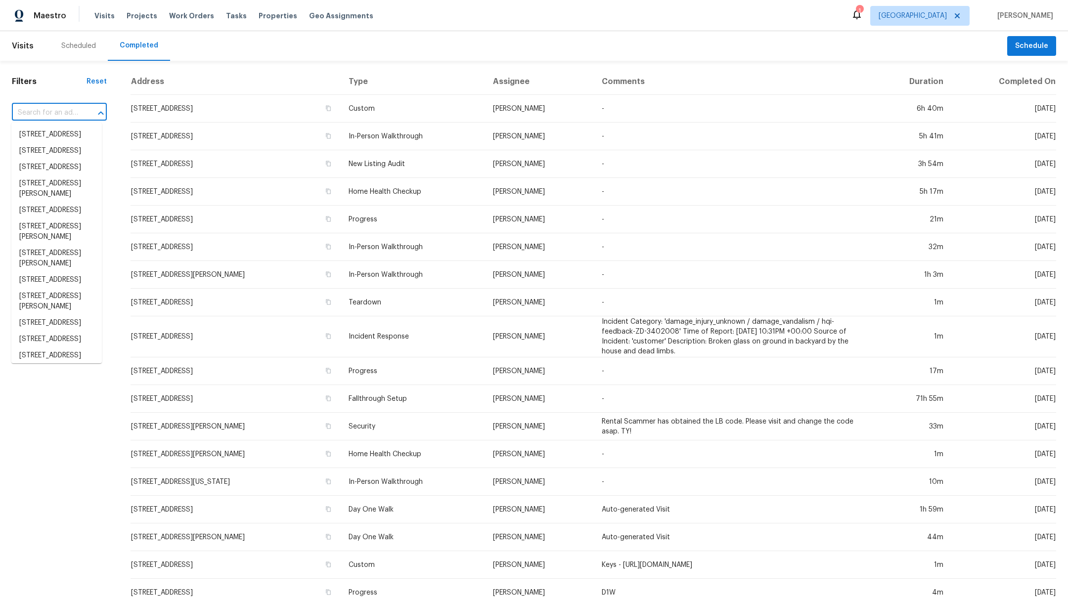
click at [27, 113] on input "text" at bounding box center [45, 112] width 67 height 15
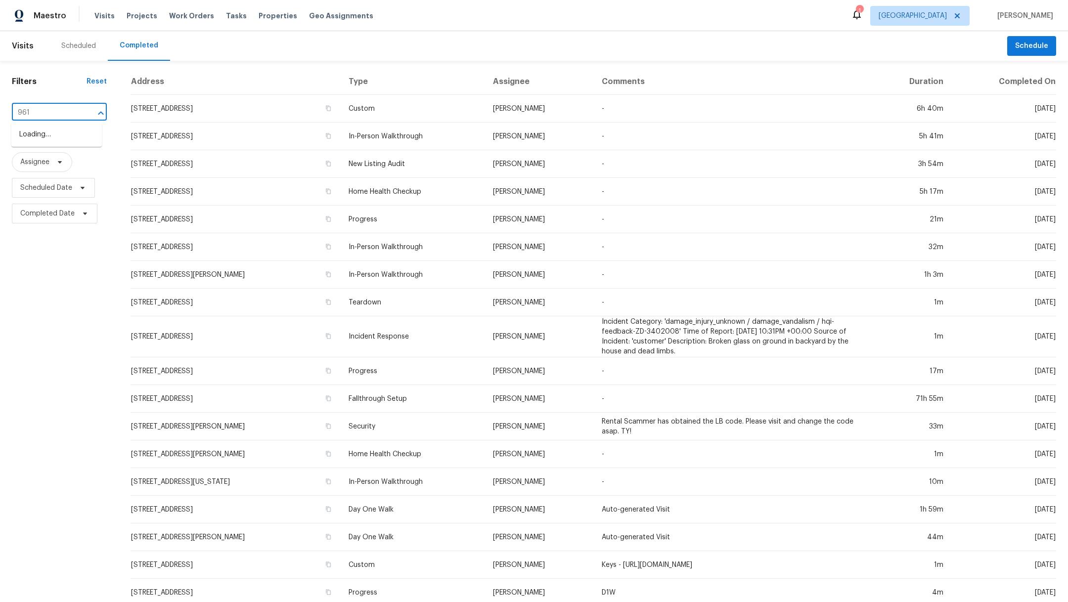
type input "9619"
click at [50, 223] on li "[STREET_ADDRESS][PERSON_NAME]" at bounding box center [56, 209] width 91 height 27
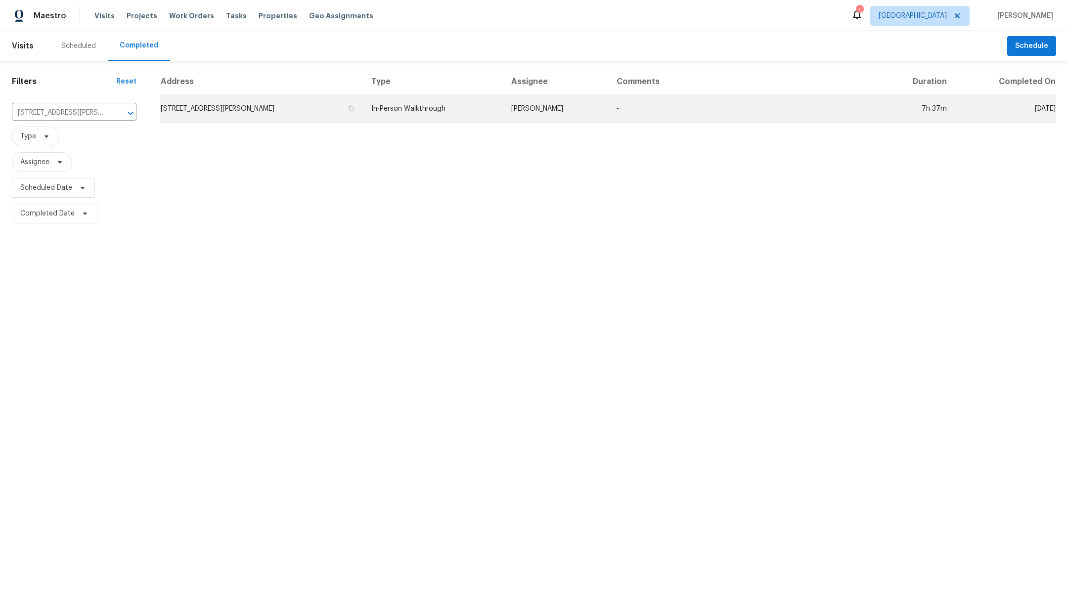
click at [204, 113] on td "[STREET_ADDRESS][PERSON_NAME]" at bounding box center [261, 109] width 203 height 28
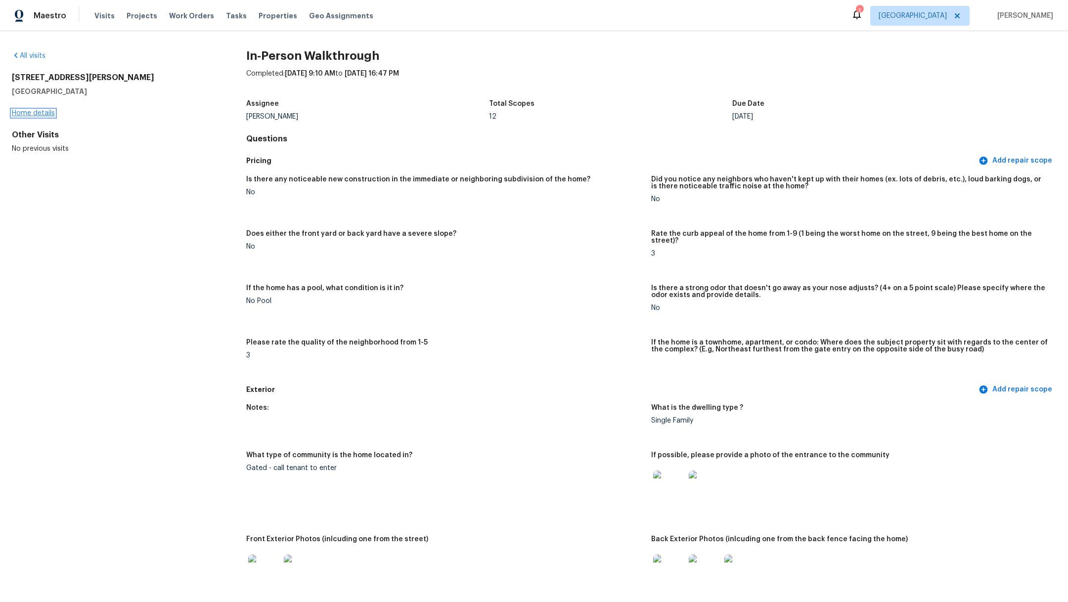
click at [41, 113] on link "Home details" at bounding box center [33, 113] width 43 height 7
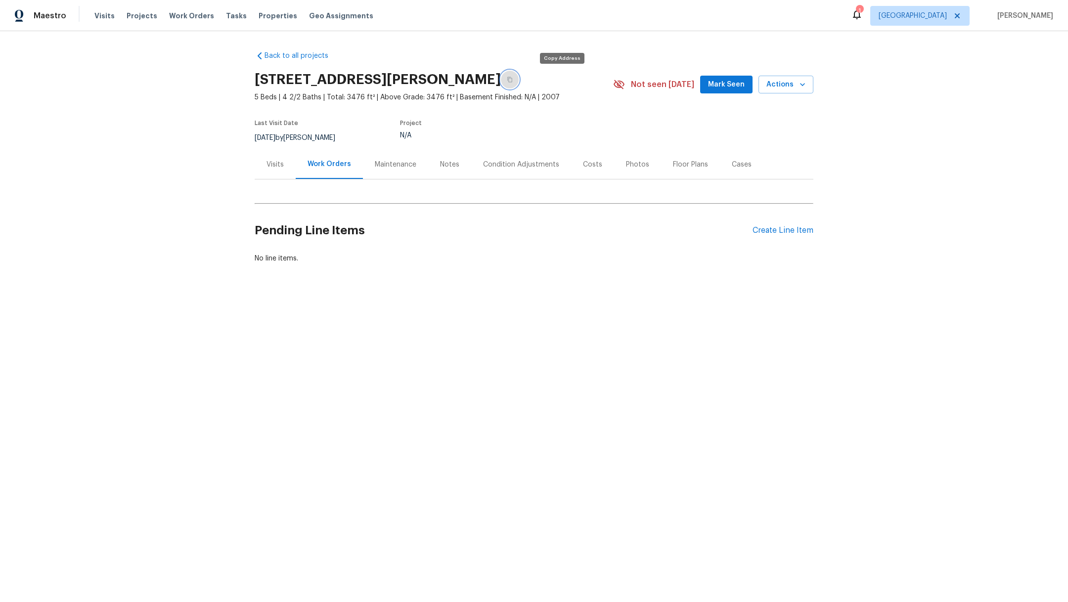
click at [513, 82] on icon "button" at bounding box center [510, 80] width 6 height 6
click at [91, 15] on div "Maestro Visits Projects Work Orders Tasks Properties Geo Assignments" at bounding box center [192, 16] width 385 height 20
click at [99, 16] on span "Visits" at bounding box center [104, 16] width 20 height 10
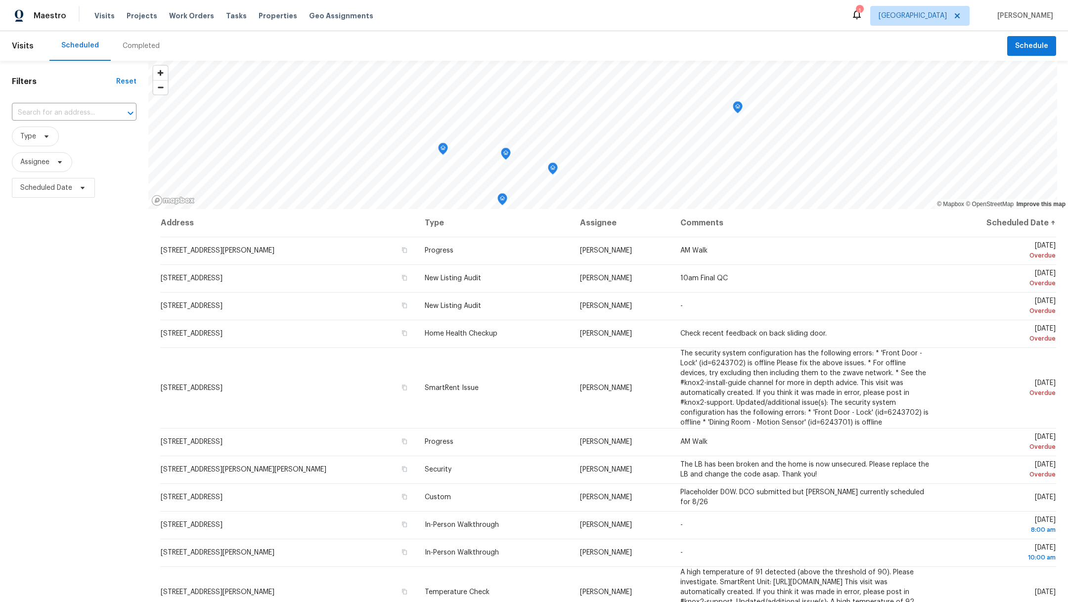
click at [153, 47] on div "Completed" at bounding box center [141, 46] width 37 height 10
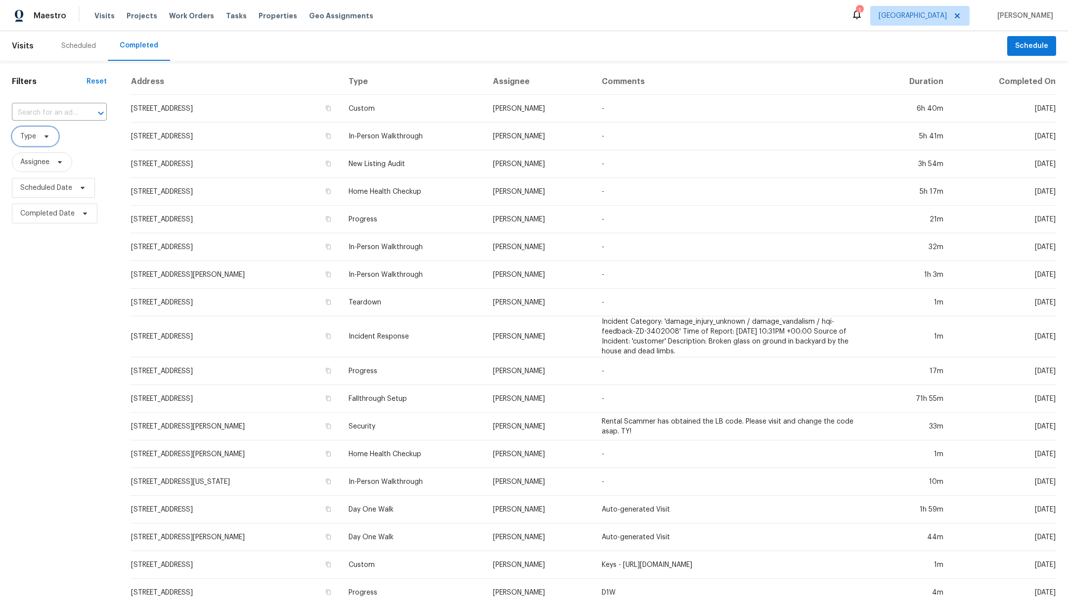
click at [24, 137] on span "Type" at bounding box center [28, 137] width 16 height 10
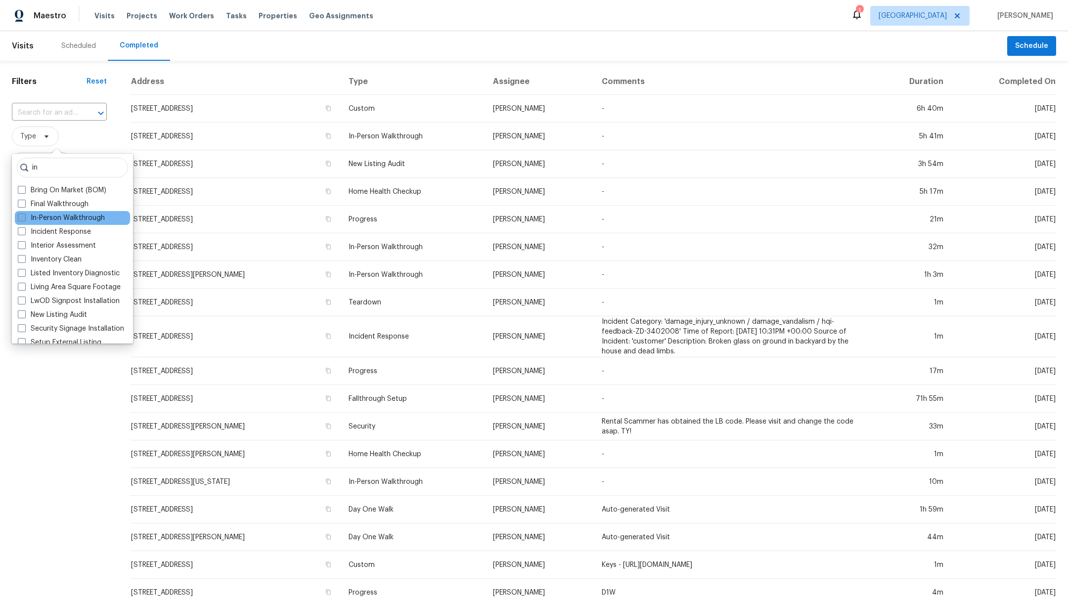
type input "in"
click at [19, 219] on span at bounding box center [22, 218] width 8 height 8
click at [19, 219] on input "In-Person Walkthrough" at bounding box center [21, 216] width 6 height 6
checkbox input "true"
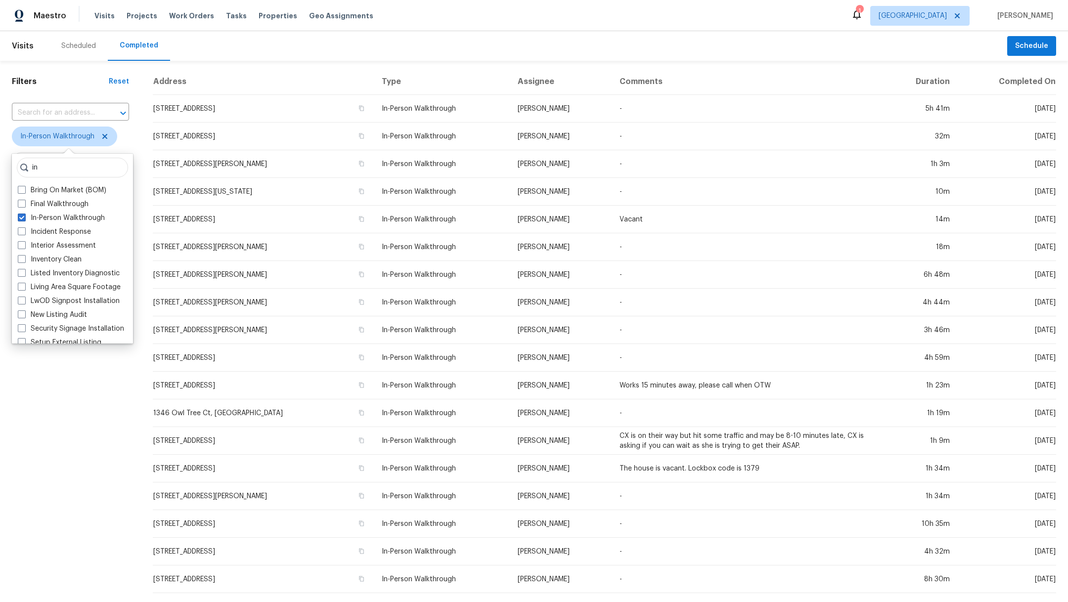
click at [126, 136] on div "Filters Reset ​ In-Person Walkthrough Assignee Scheduled Date Completed Date" at bounding box center [70, 370] width 141 height 618
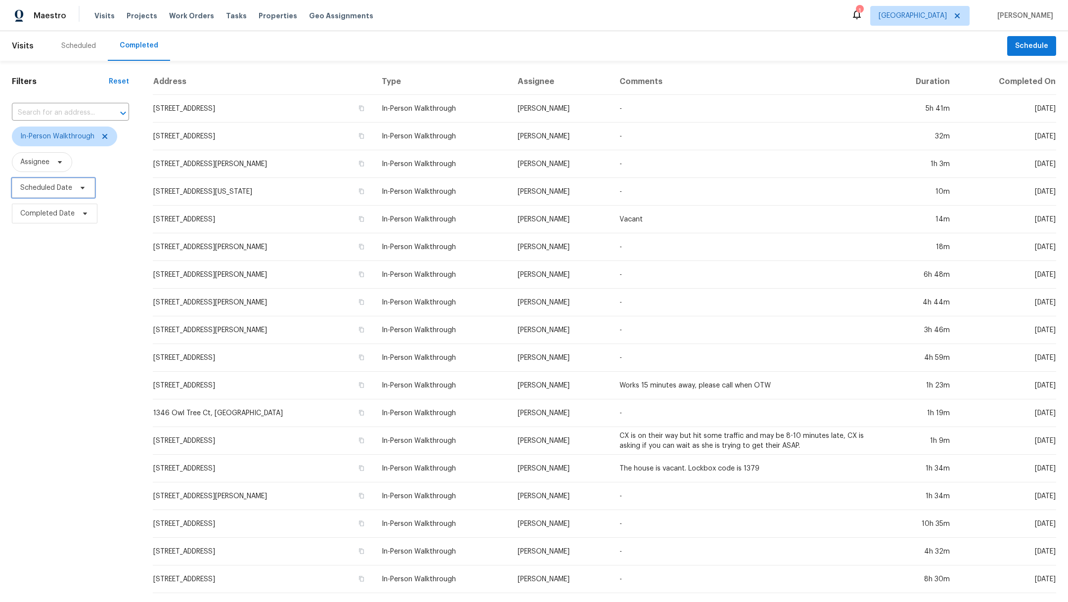
click at [47, 190] on span "Scheduled Date" at bounding box center [46, 188] width 52 height 10
select select "7"
select select "2025"
select select "8"
select select "2025"
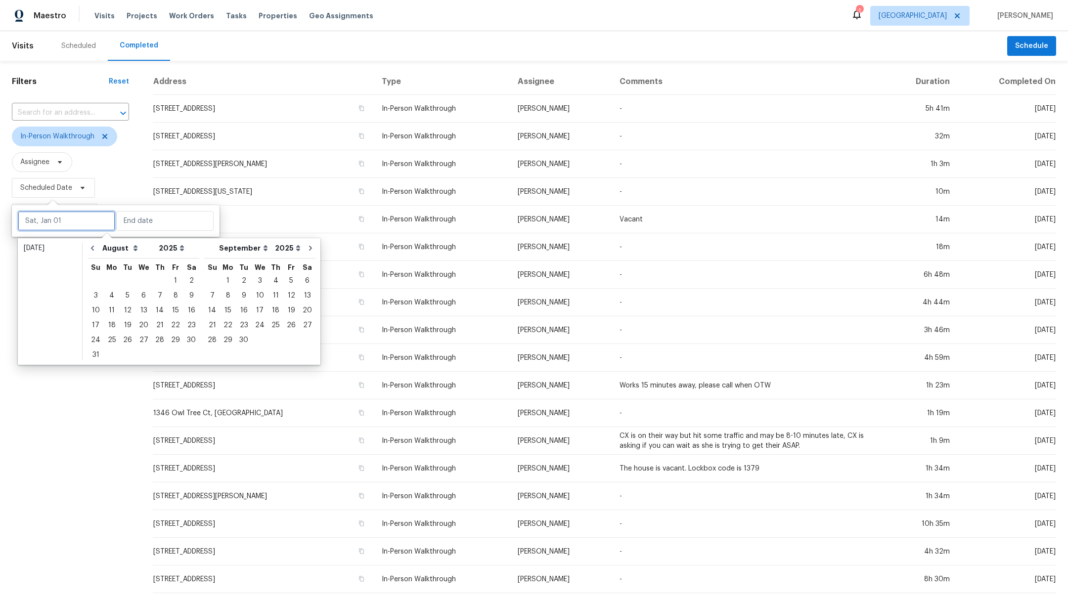
click at [54, 219] on input "text" at bounding box center [66, 221] width 97 height 20
click at [89, 245] on icon "Go to previous month" at bounding box center [93, 248] width 8 height 8
select select "6"
select select "7"
type input "[DATE]"
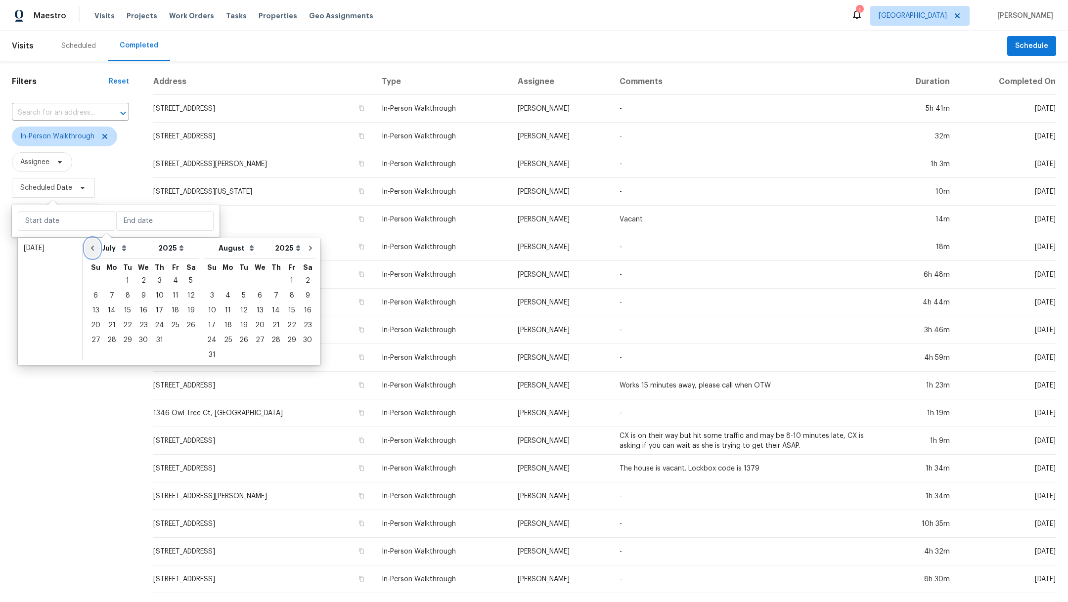
click at [89, 248] on icon "Go to previous month" at bounding box center [93, 248] width 8 height 8
select select "5"
select select "6"
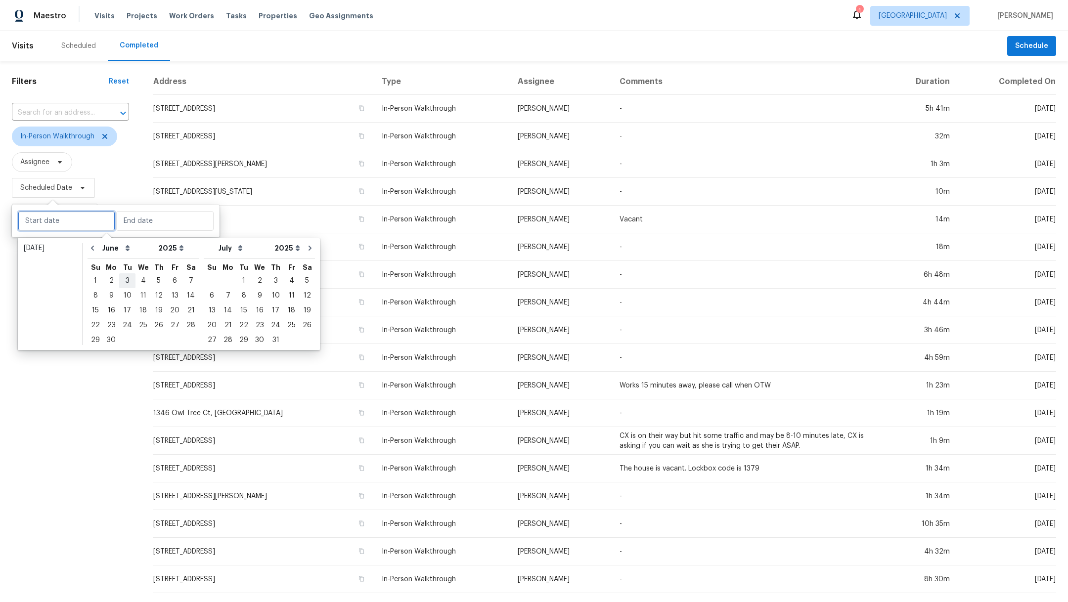
type input "[DATE]"
click at [94, 251] on icon "Go to previous month" at bounding box center [93, 248] width 8 height 8
select select "4"
select select "5"
click at [160, 284] on div "1" at bounding box center [159, 281] width 16 height 14
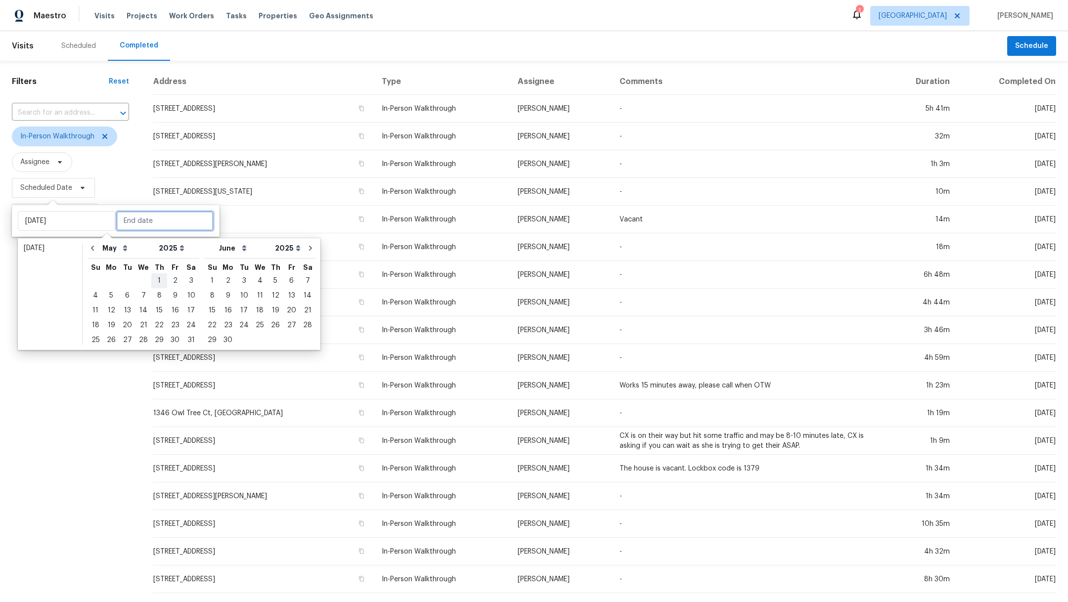
type input "[DATE]"
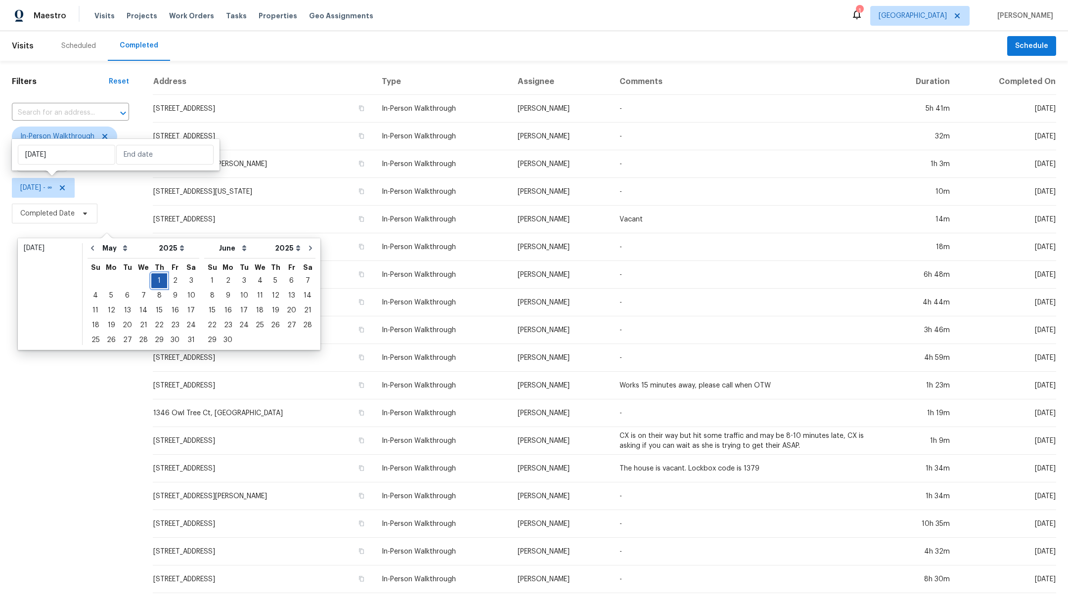
click at [160, 284] on div "1" at bounding box center [159, 281] width 16 height 14
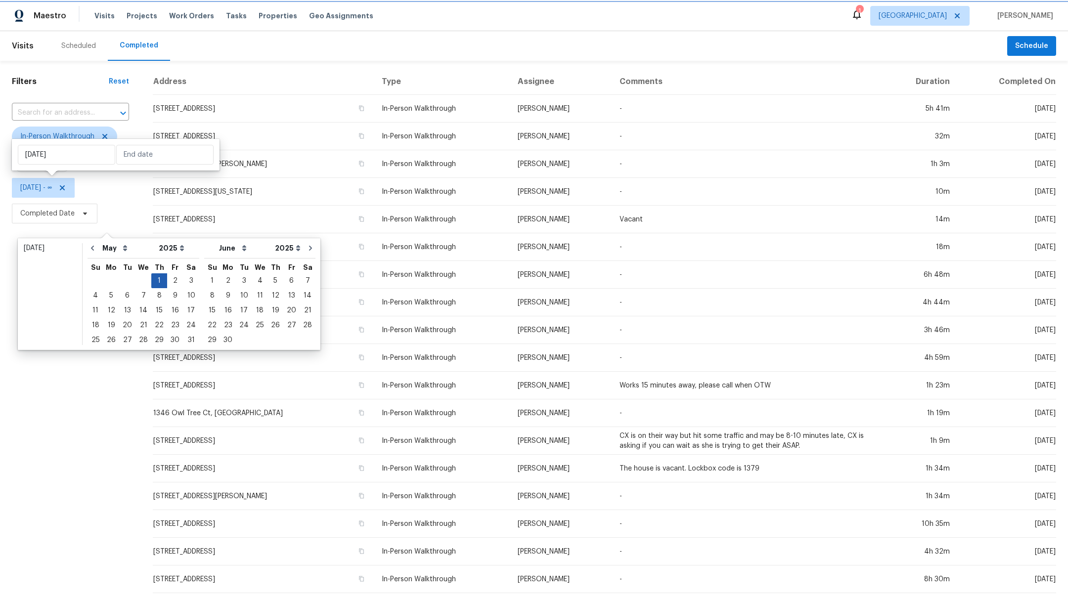
type input "[DATE]"
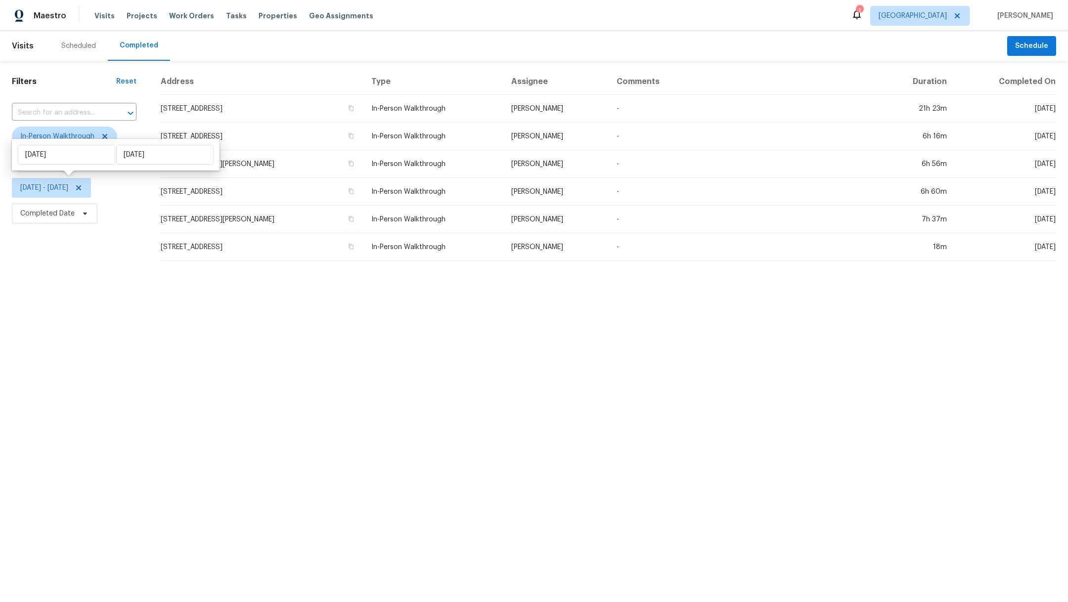
click at [58, 269] on html "Maestro Visits Projects Work Orders Tasks Properties Geo Assignments 1 [GEOGRAP…" at bounding box center [534, 134] width 1068 height 269
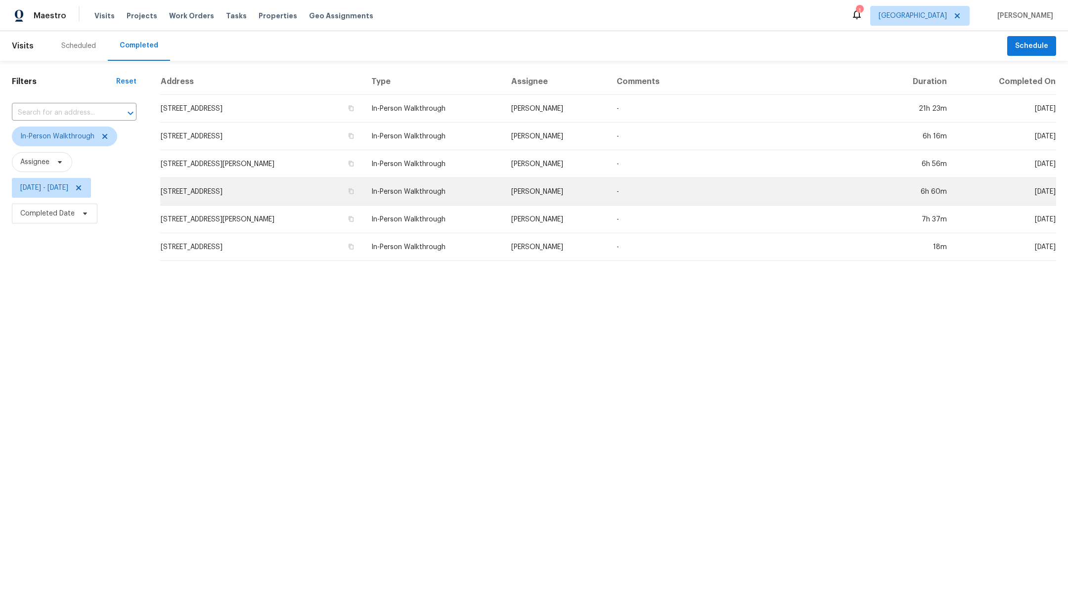
click at [224, 195] on td "[STREET_ADDRESS]" at bounding box center [261, 192] width 203 height 28
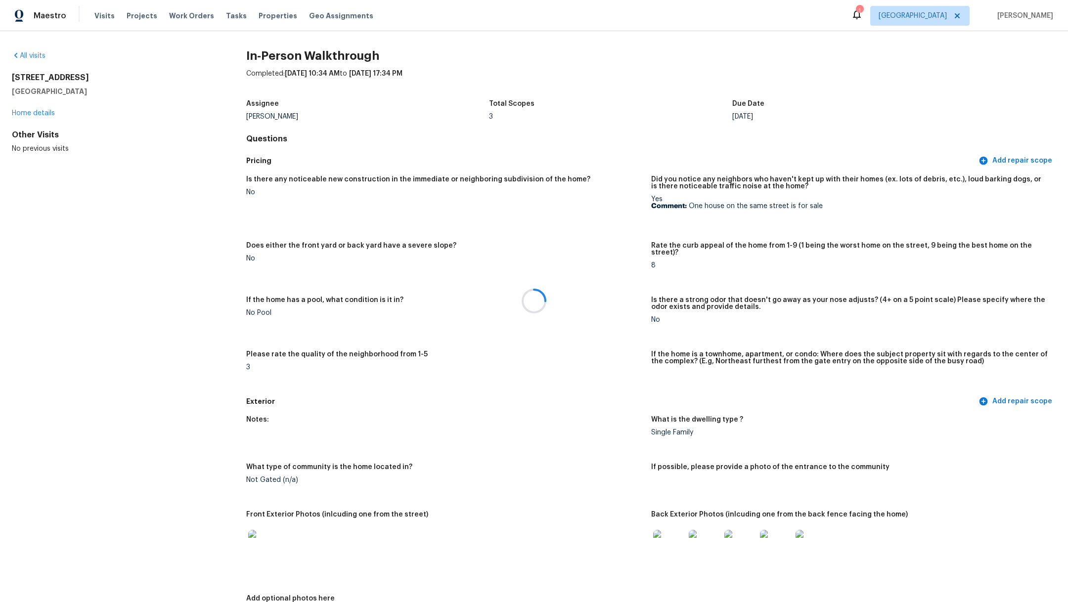
click at [271, 542] on div at bounding box center [534, 301] width 1068 height 602
click at [262, 539] on img at bounding box center [264, 546] width 32 height 32
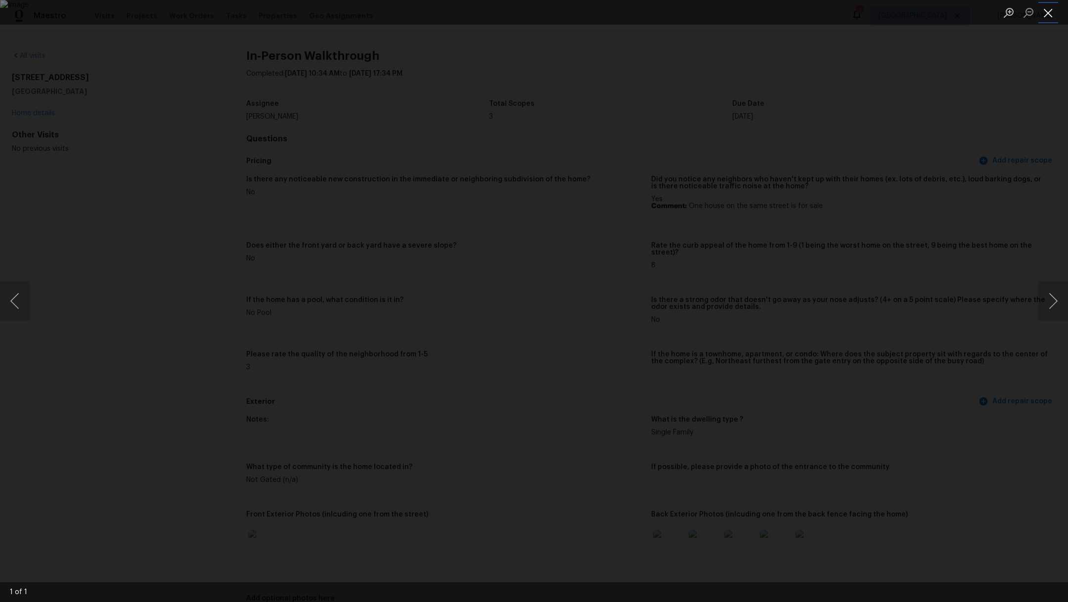
click at [1048, 14] on button "Close lightbox" at bounding box center [1049, 12] width 20 height 17
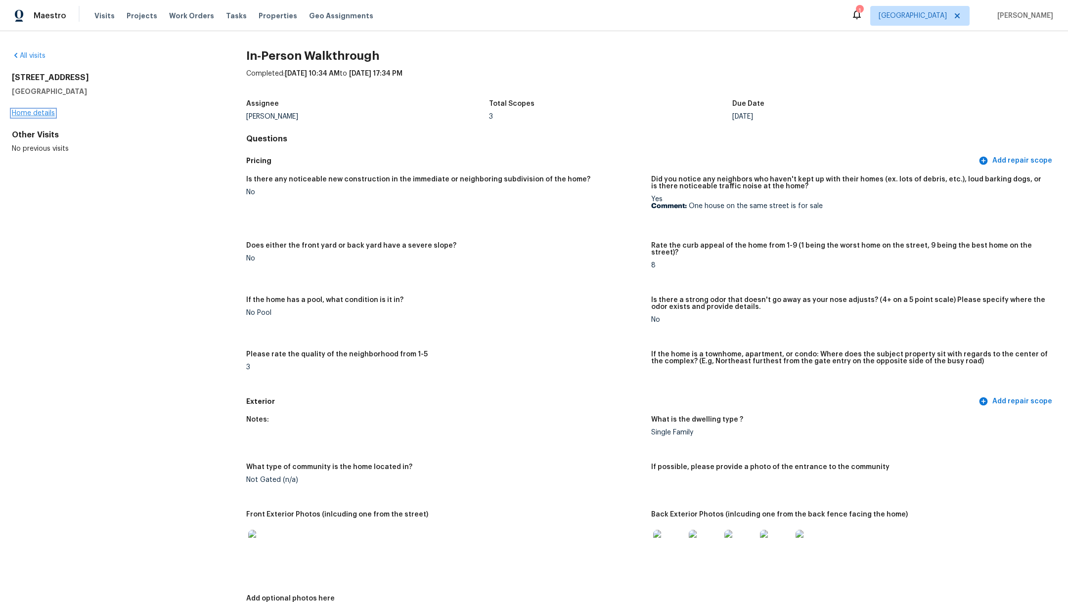
click at [42, 114] on link "Home details" at bounding box center [33, 113] width 43 height 7
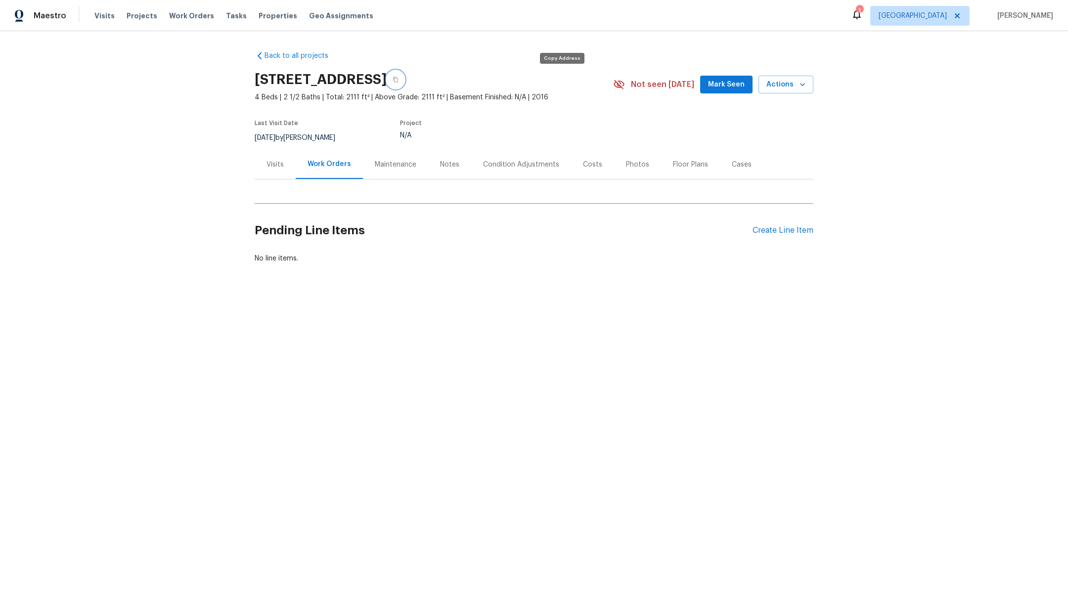
click at [405, 79] on button "button" at bounding box center [396, 80] width 18 height 18
click at [293, 49] on div "Back to all projects 16330 Hillside Garden Ln, Houston, TX 77084 4 Beds | 2 1/2…" at bounding box center [534, 157] width 559 height 228
click at [99, 18] on span "Visits" at bounding box center [104, 16] width 20 height 10
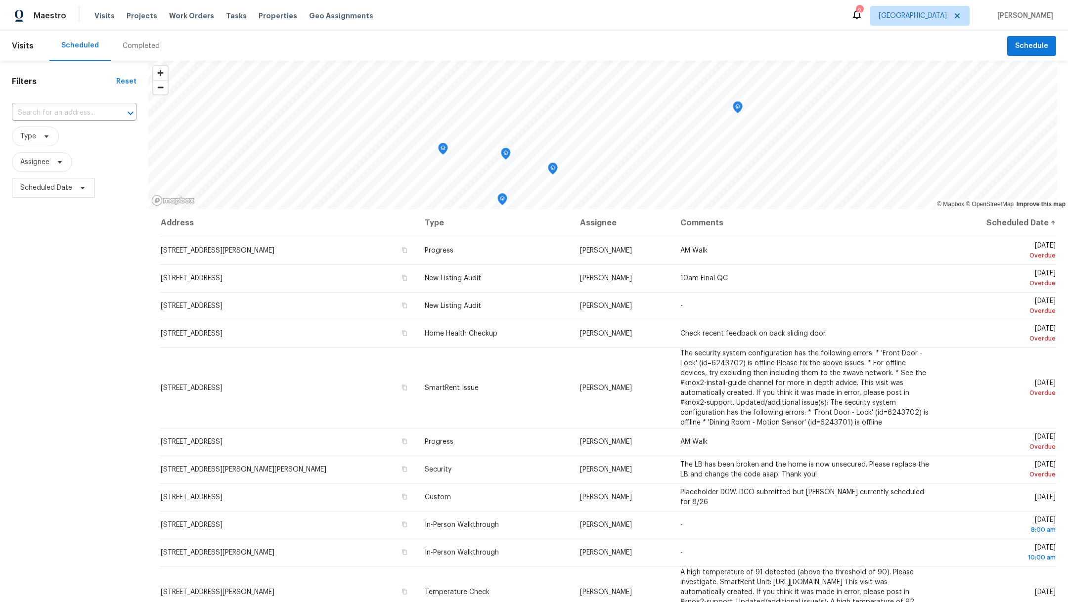
click at [137, 43] on div "Completed" at bounding box center [141, 46] width 37 height 10
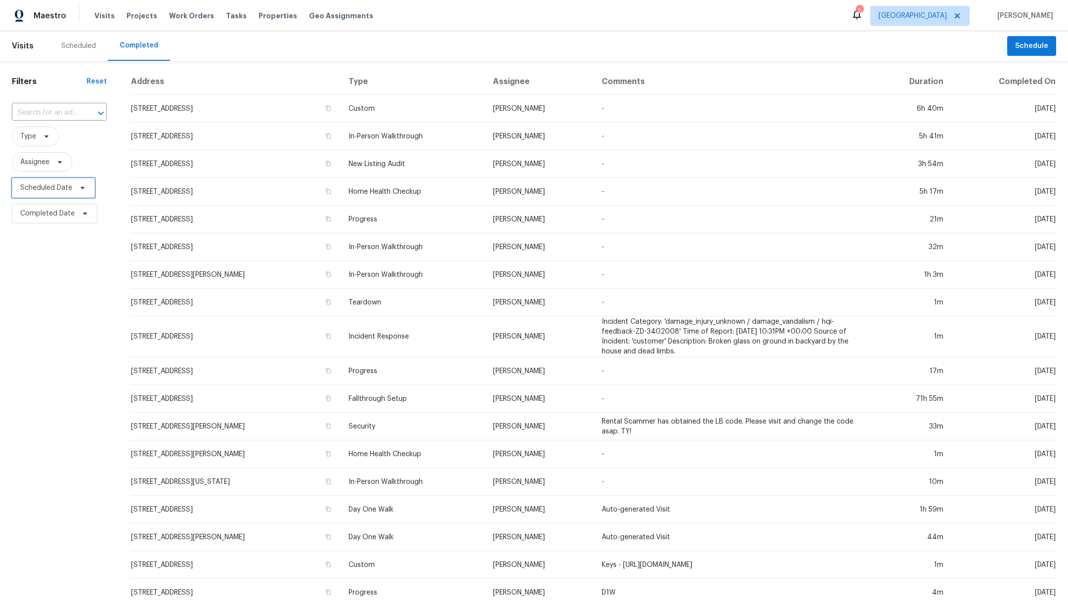
click at [58, 191] on span "Scheduled Date" at bounding box center [46, 188] width 52 height 10
select select "7"
select select "2025"
select select "8"
select select "2025"
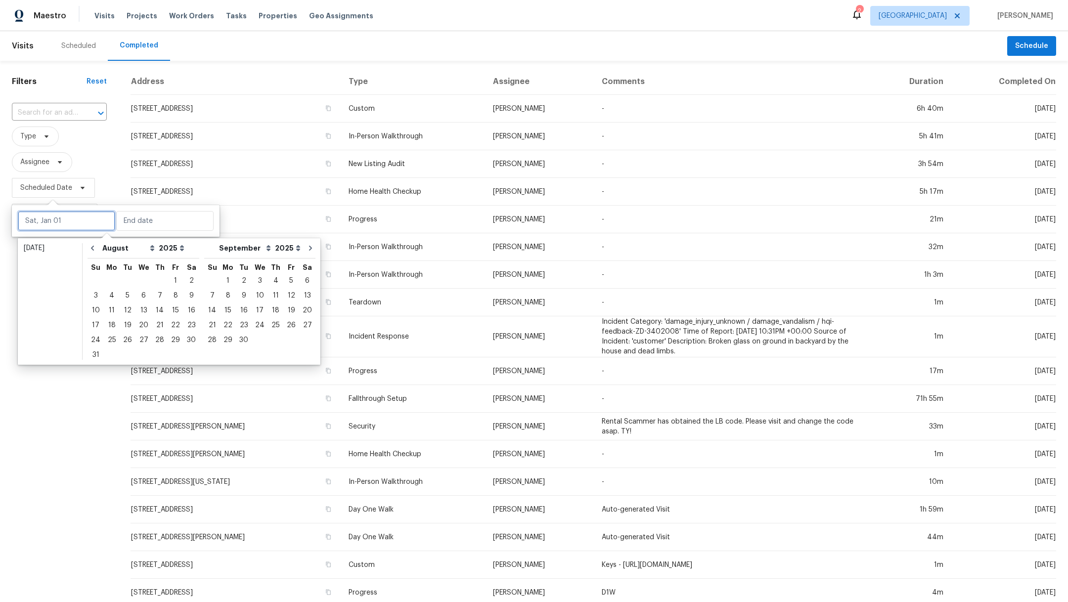
click at [39, 222] on input "text" at bounding box center [66, 221] width 97 height 20
type input "Fri, Aug 01"
click at [89, 247] on icon "Go to previous month" at bounding box center [93, 248] width 8 height 8
select select "6"
select select "7"
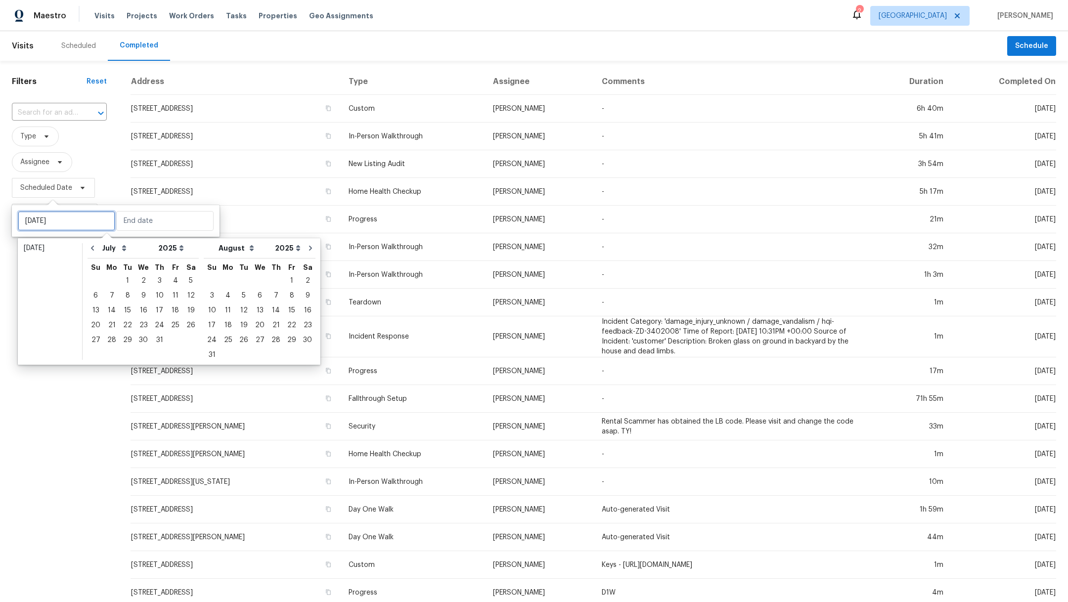
type input "[DATE]"
click at [95, 254] on button "Go to previous month" at bounding box center [92, 248] width 15 height 20
select select "5"
select select "6"
type input "Mon, Jun 02"
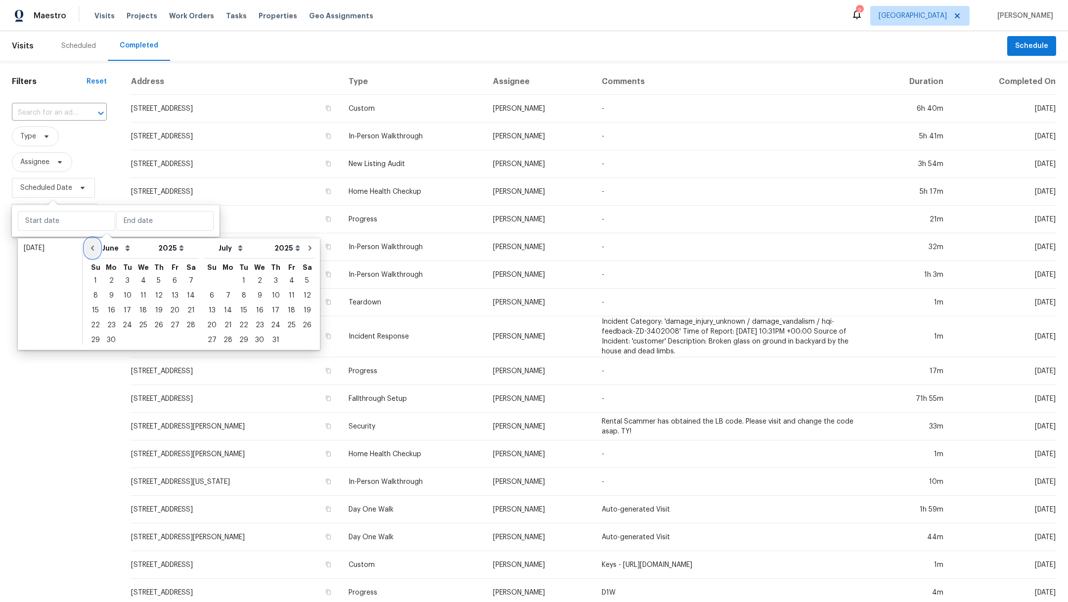
click at [93, 248] on icon "Go to previous month" at bounding box center [93, 248] width 8 height 8
select select "4"
select select "5"
click at [155, 279] on div "1" at bounding box center [159, 281] width 16 height 14
type input "[DATE]"
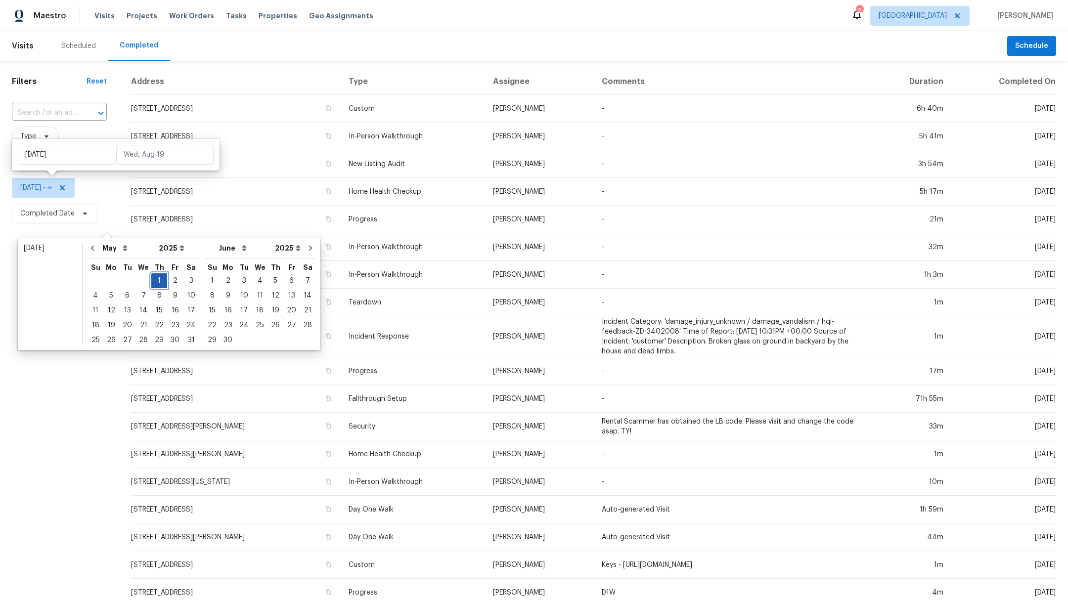
click at [155, 279] on div "1" at bounding box center [159, 281] width 16 height 14
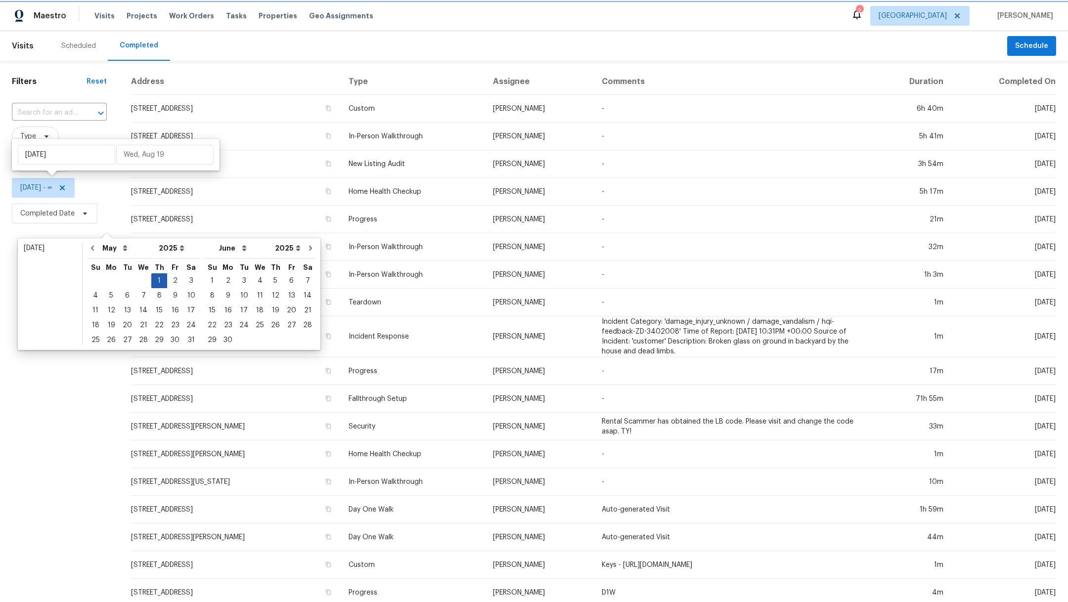
type input "[DATE]"
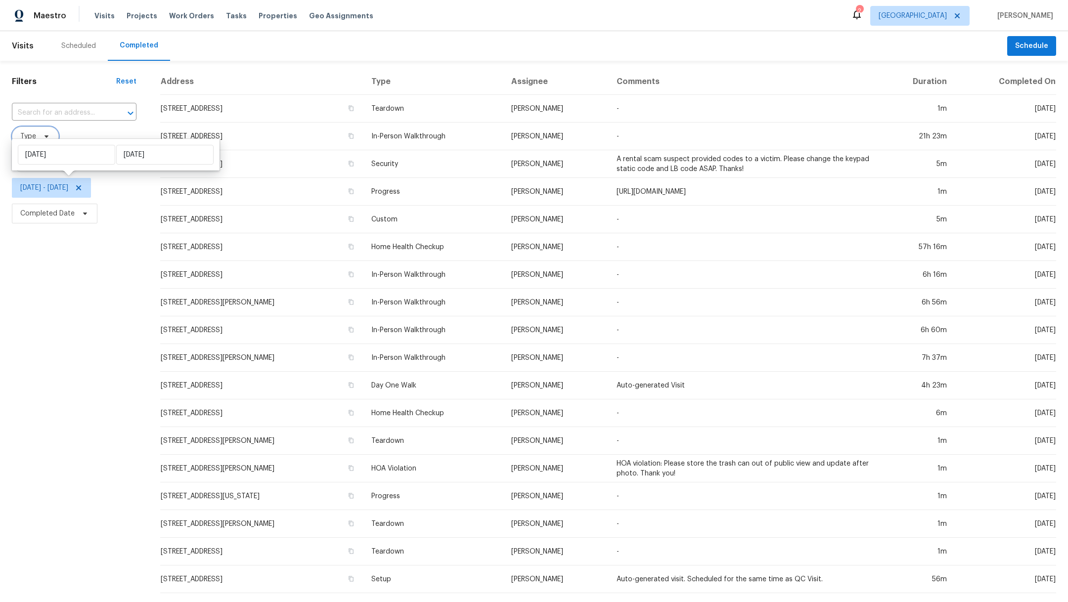
click at [40, 133] on span at bounding box center [45, 137] width 11 height 8
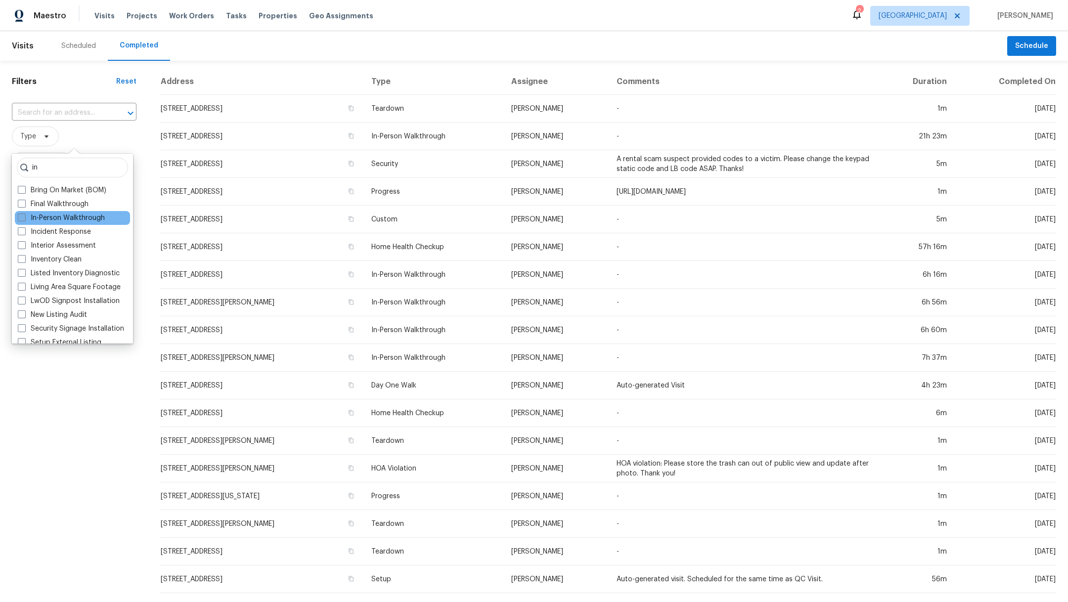
type input "in"
click at [19, 216] on span at bounding box center [22, 218] width 8 height 8
click at [19, 216] on input "In-Person Walkthrough" at bounding box center [21, 216] width 6 height 6
checkbox input "true"
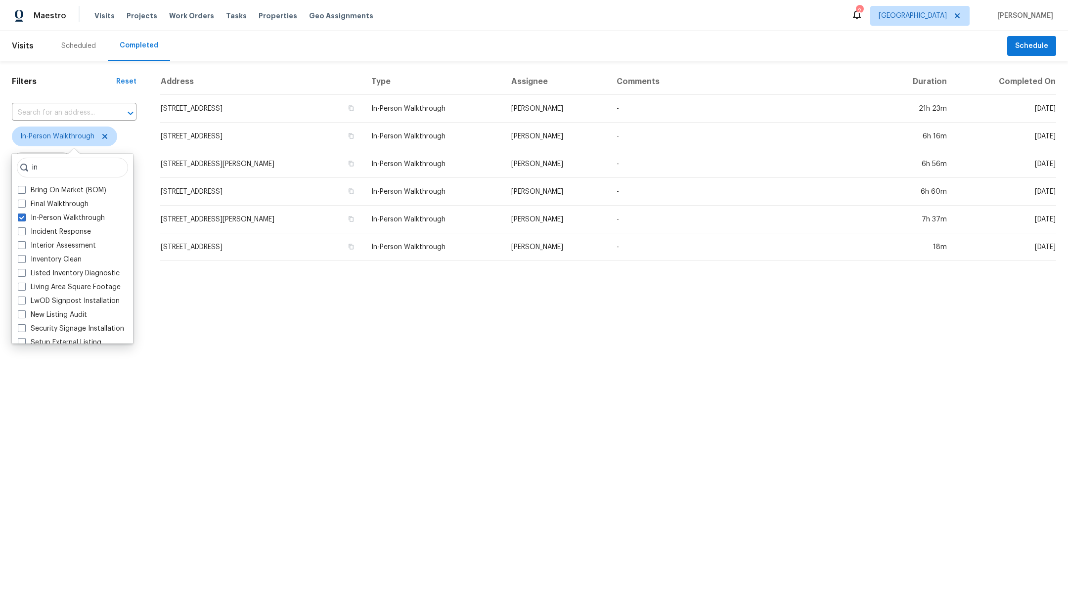
click at [46, 269] on html "Maestro Visits Projects Work Orders Tasks Properties Geo Assignments 2 Houston …" at bounding box center [534, 134] width 1068 height 269
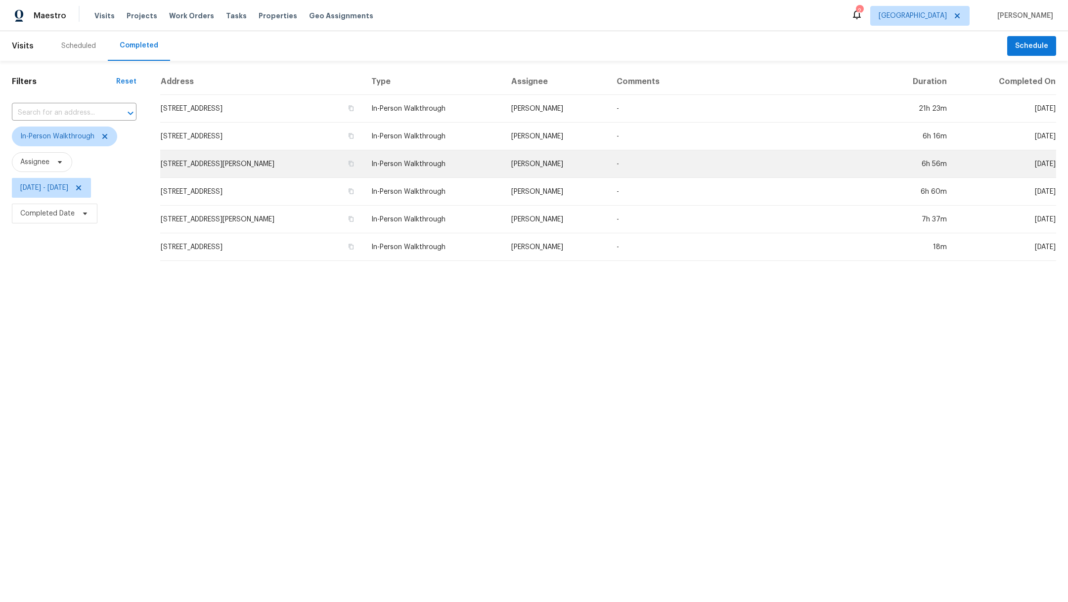
click at [217, 168] on td "[STREET_ADDRESS][PERSON_NAME]" at bounding box center [261, 164] width 203 height 28
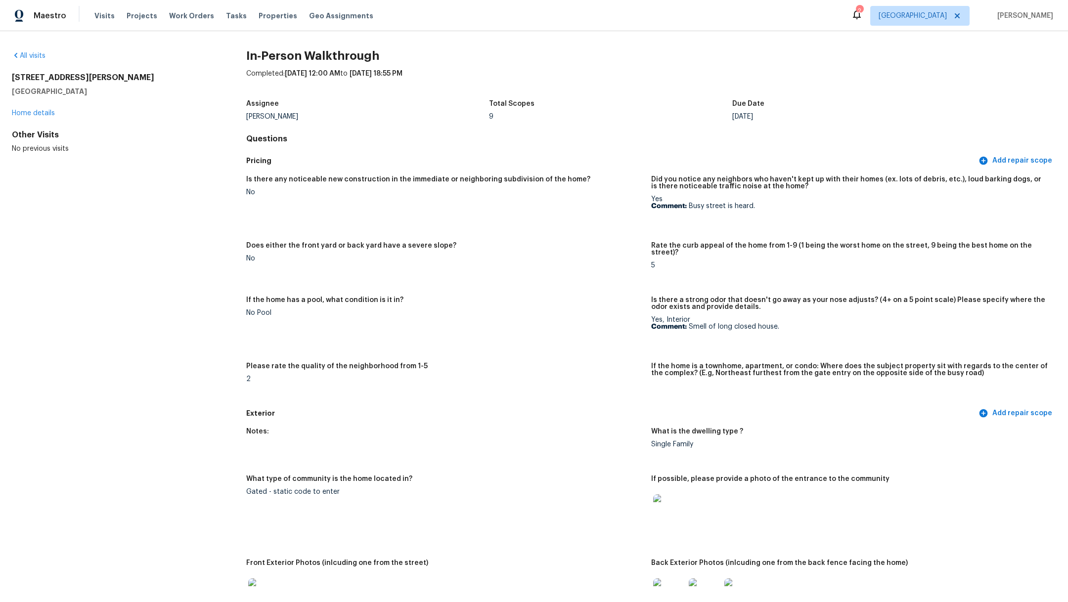
click at [260, 579] on img at bounding box center [264, 595] width 32 height 32
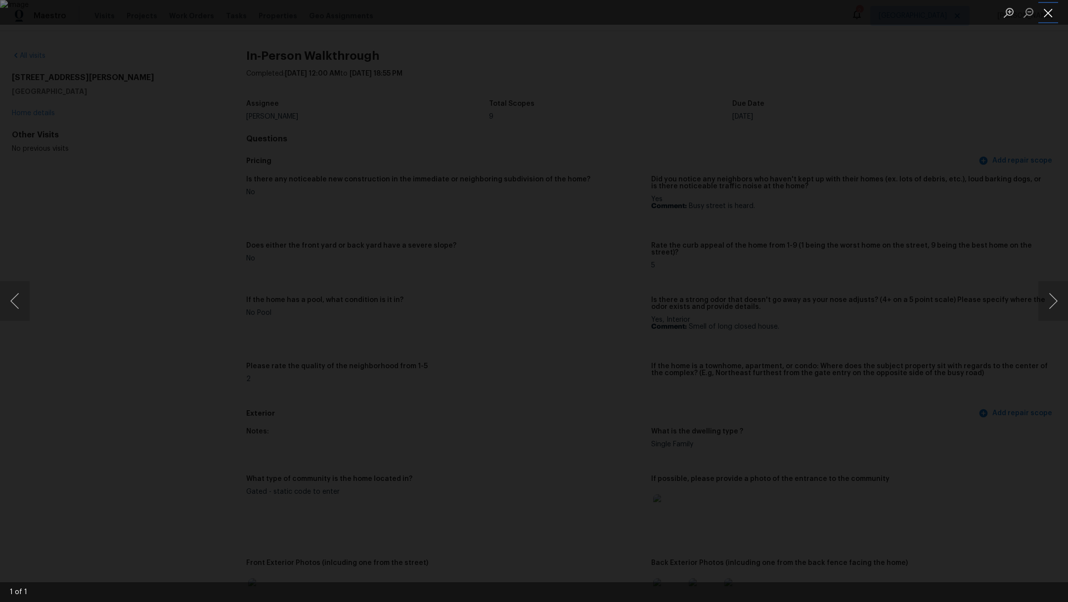
click at [1048, 16] on button "Close lightbox" at bounding box center [1049, 12] width 20 height 17
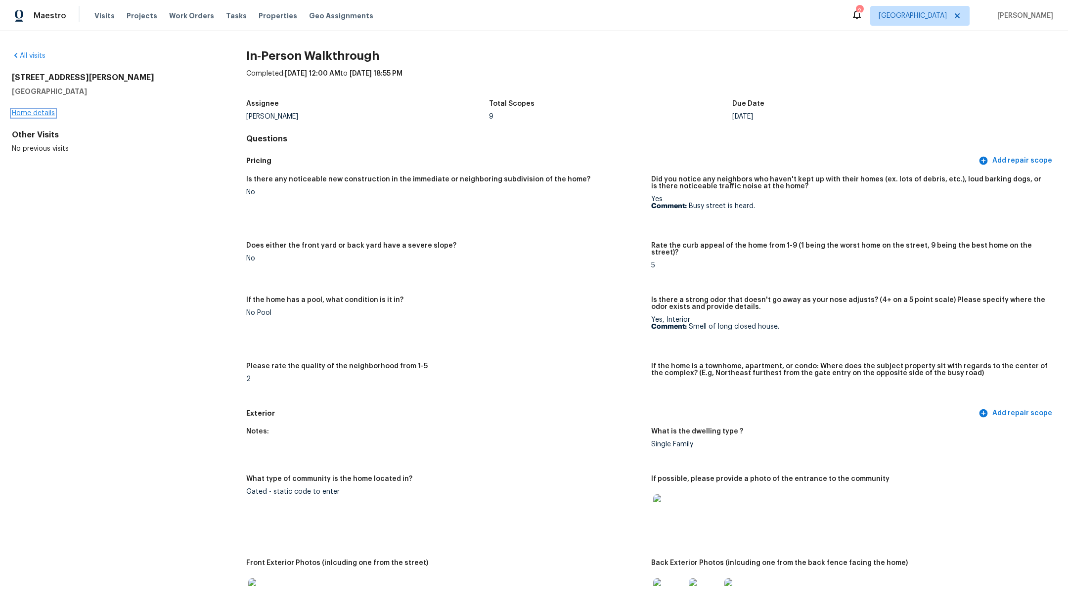
click at [21, 110] on link "Home details" at bounding box center [33, 113] width 43 height 7
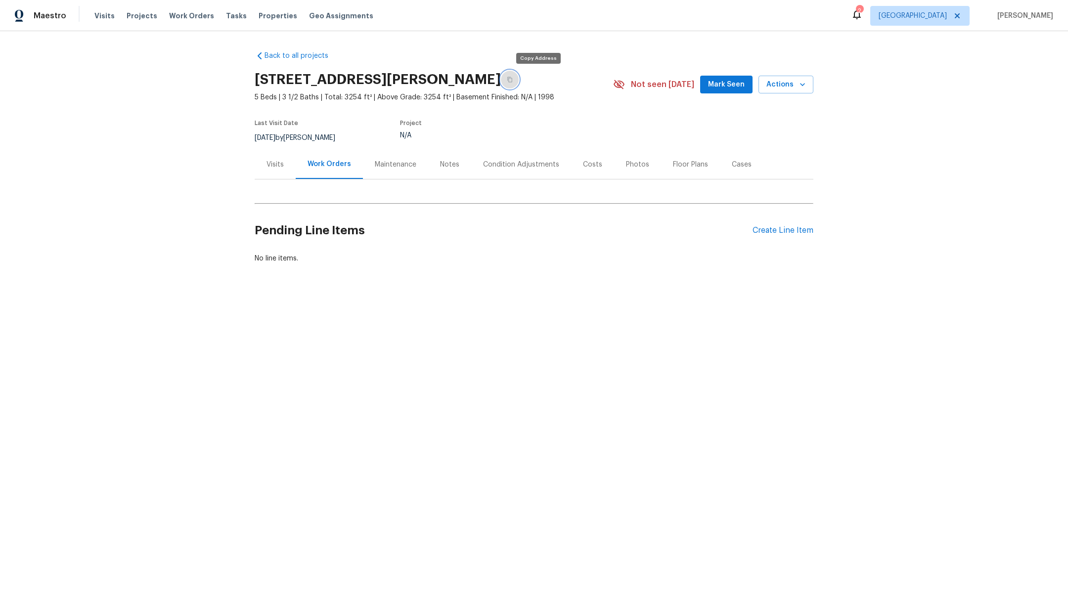
click at [519, 83] on button "button" at bounding box center [510, 80] width 18 height 18
click at [259, 19] on span "Properties" at bounding box center [278, 16] width 39 height 10
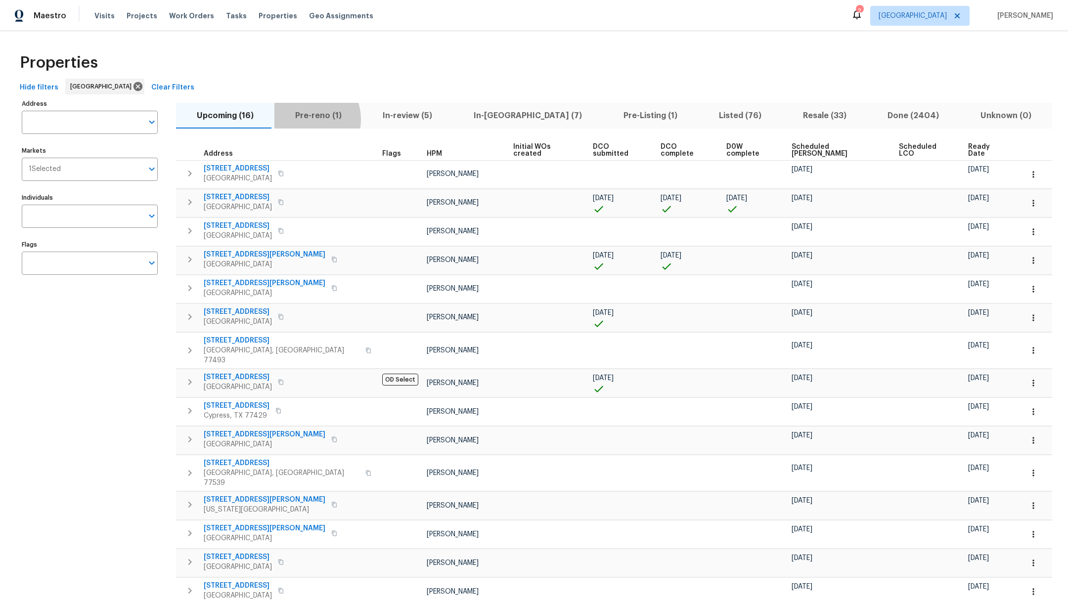
click at [304, 119] on span "Pre-reno (1)" at bounding box center [318, 116] width 76 height 14
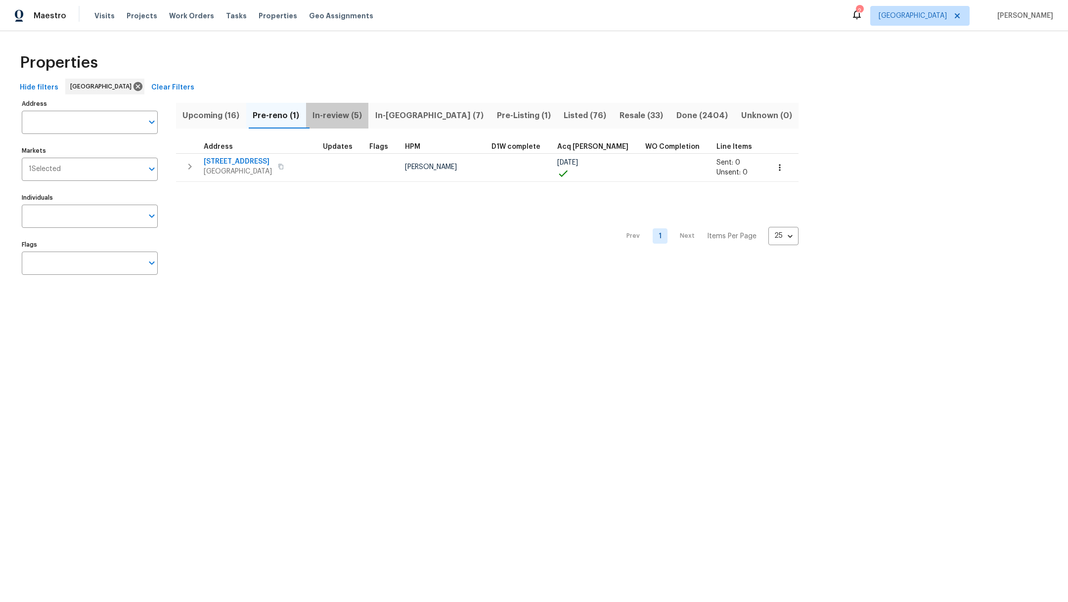
click at [354, 117] on span "In-review (5)" at bounding box center [337, 116] width 51 height 14
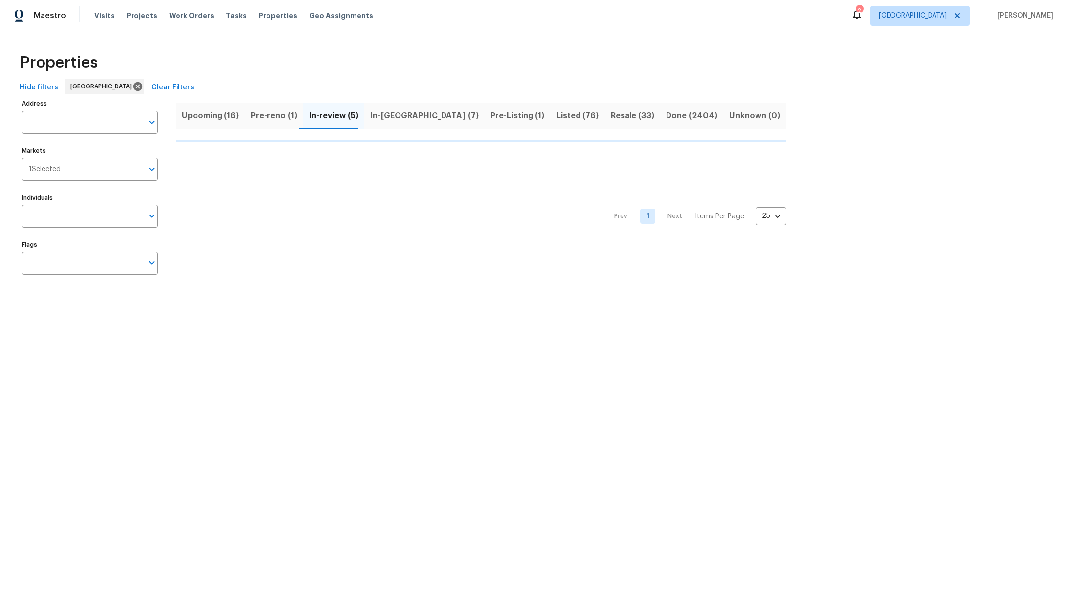
click at [397, 119] on span "In-reno (7)" at bounding box center [424, 116] width 108 height 14
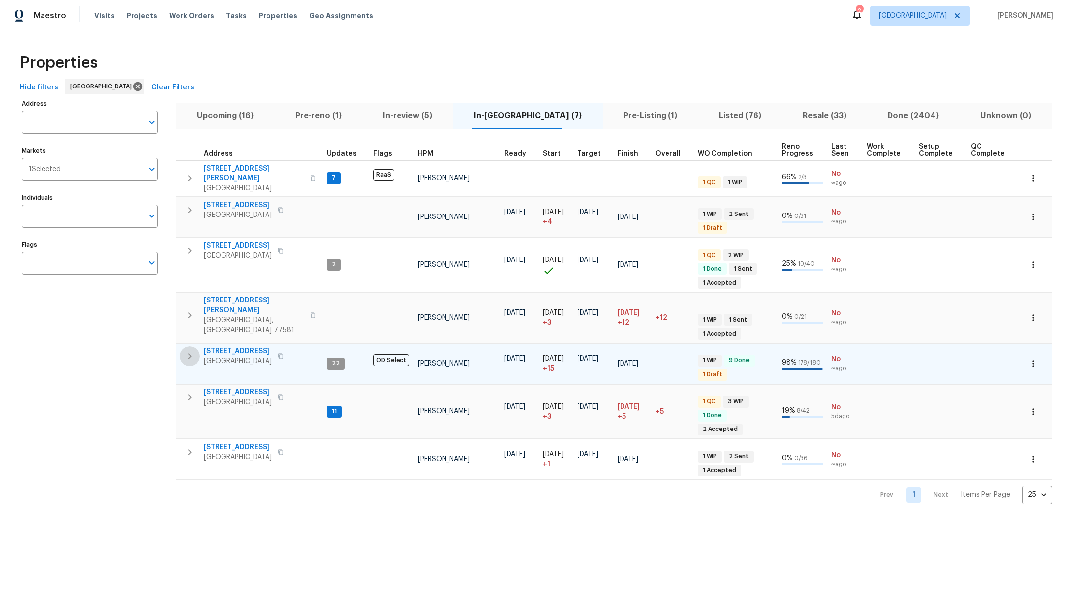
click at [192, 351] on icon "button" at bounding box center [190, 357] width 12 height 12
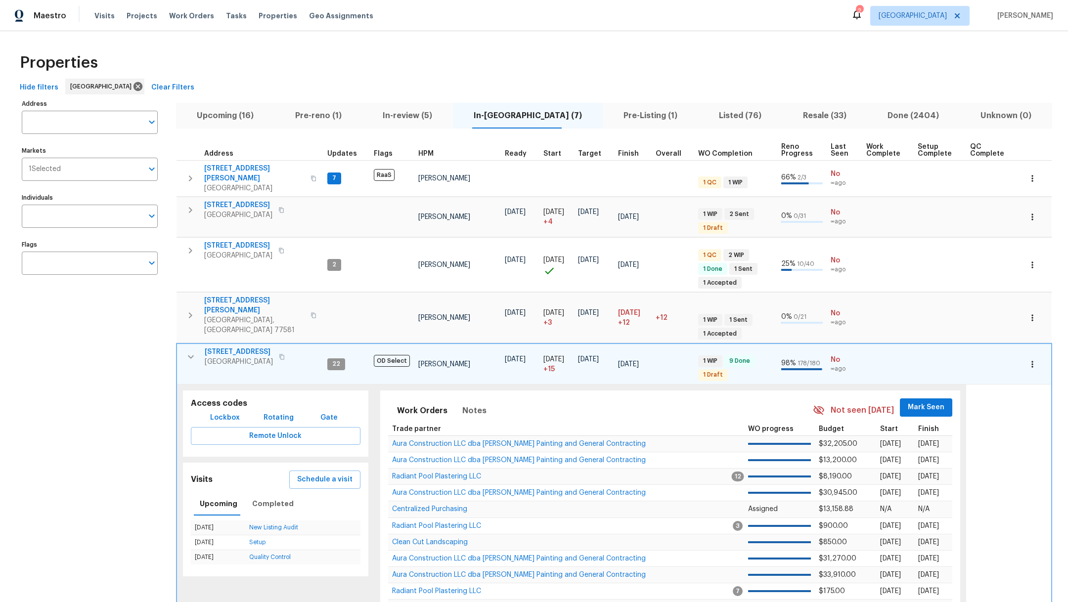
click at [193, 351] on icon "button" at bounding box center [191, 357] width 12 height 12
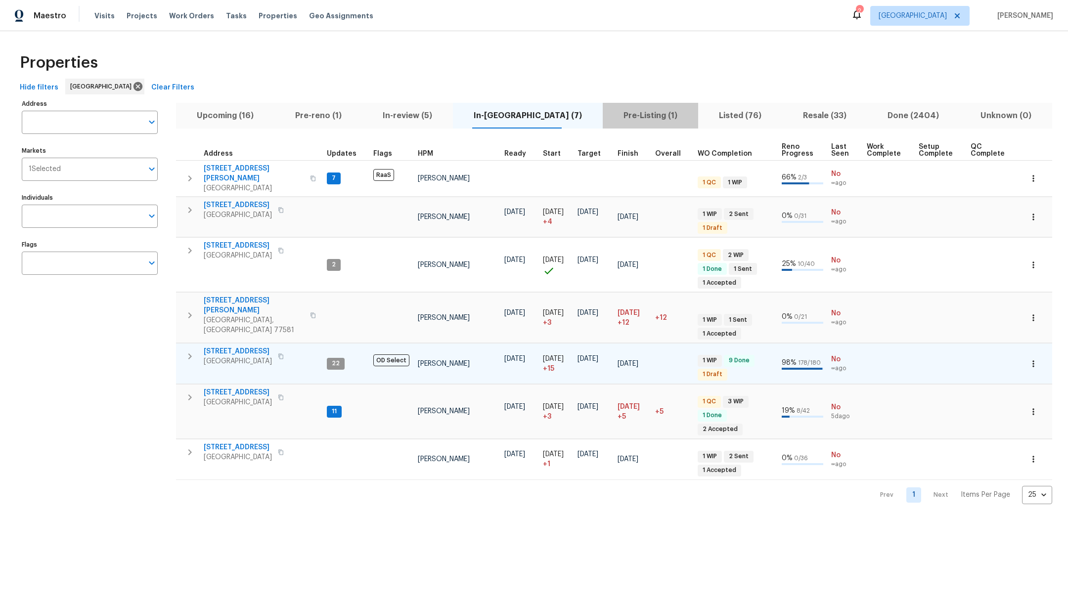
click at [609, 111] on span "Pre-Listing (1)" at bounding box center [651, 116] width 84 height 14
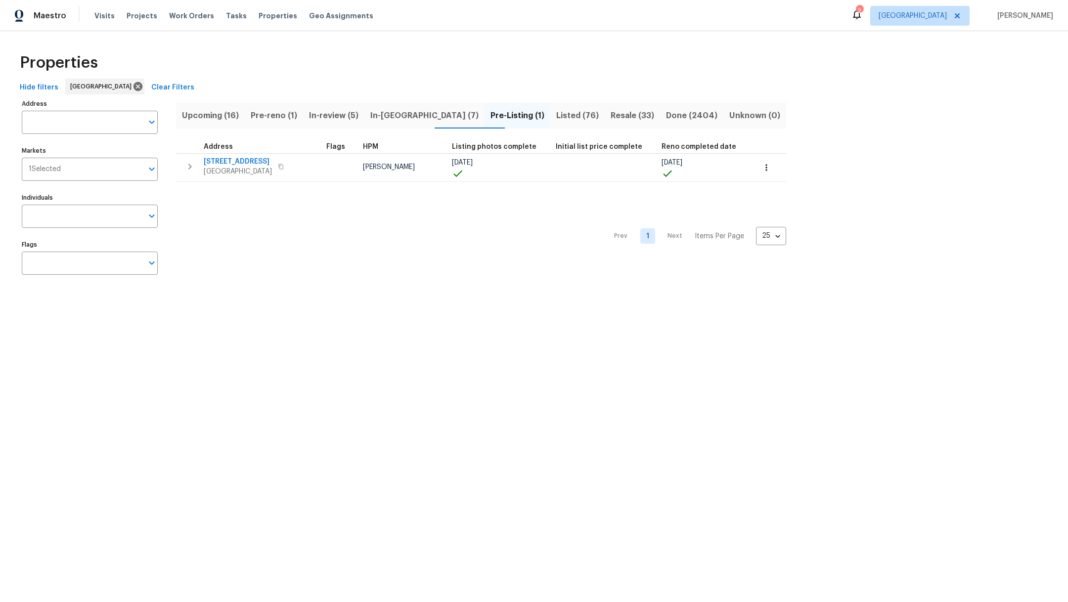
click at [611, 113] on span "Resale (33)" at bounding box center [633, 116] width 44 height 14
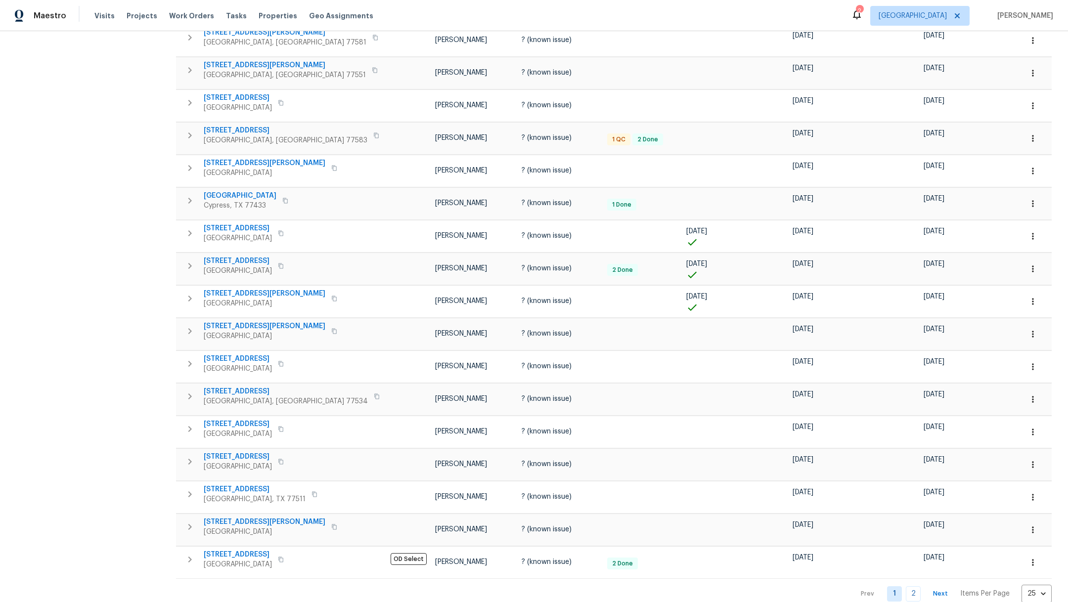
scroll to position [411, 0]
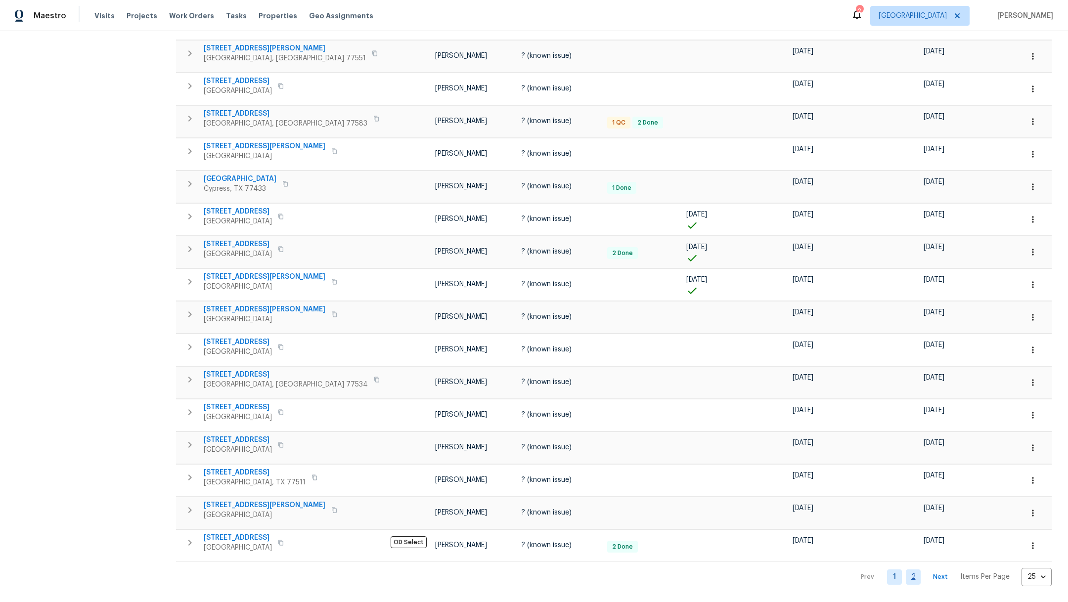
click at [906, 570] on link "2" at bounding box center [913, 577] width 15 height 15
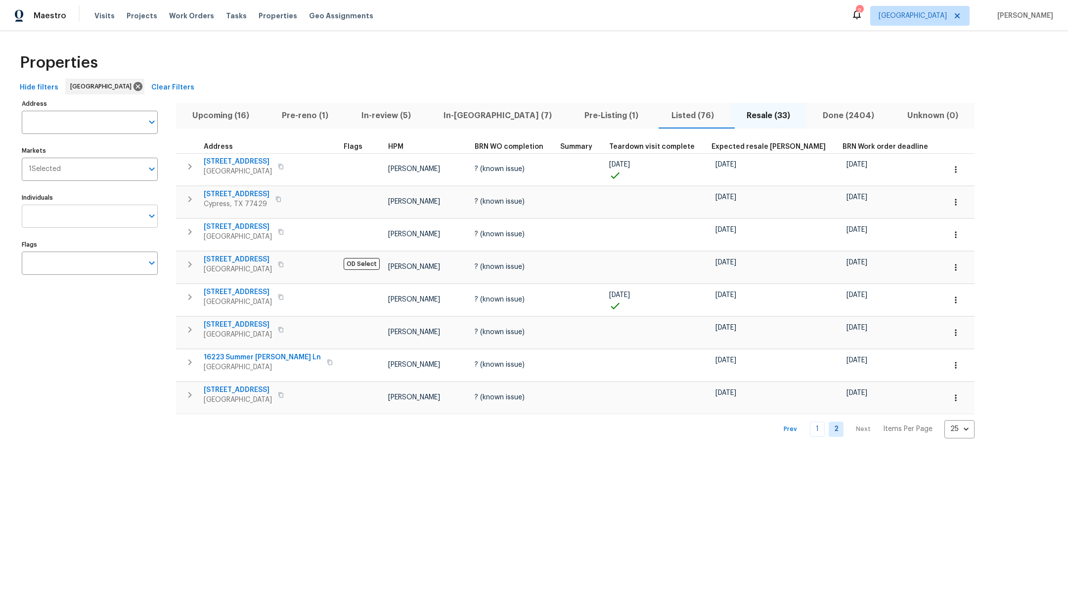
click at [49, 217] on input "Individuals" at bounding box center [82, 216] width 121 height 23
type input "maria"
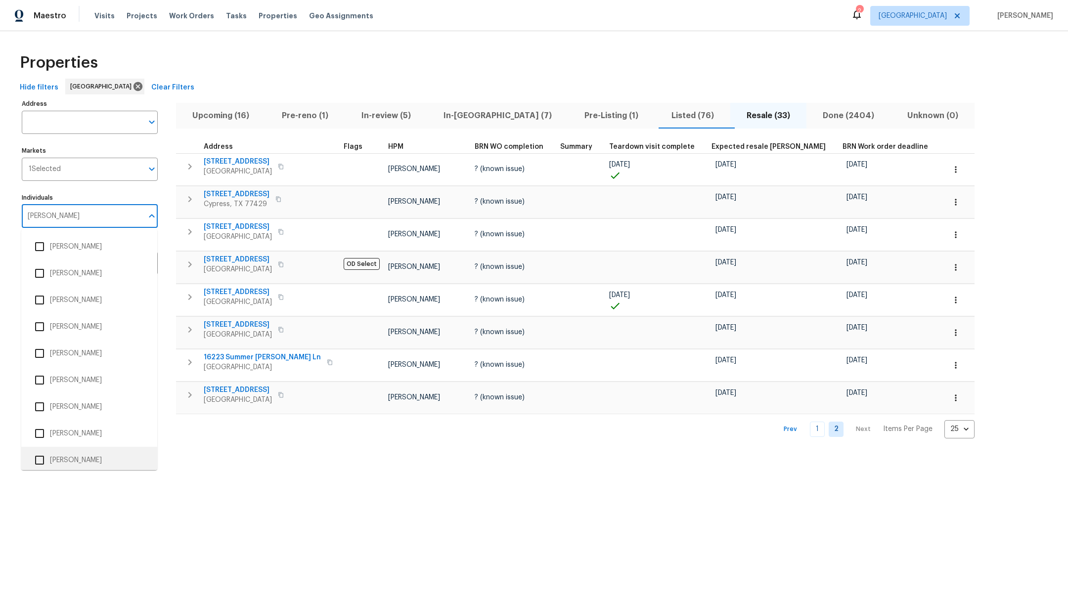
click at [41, 461] on input "checkbox" at bounding box center [39, 460] width 21 height 21
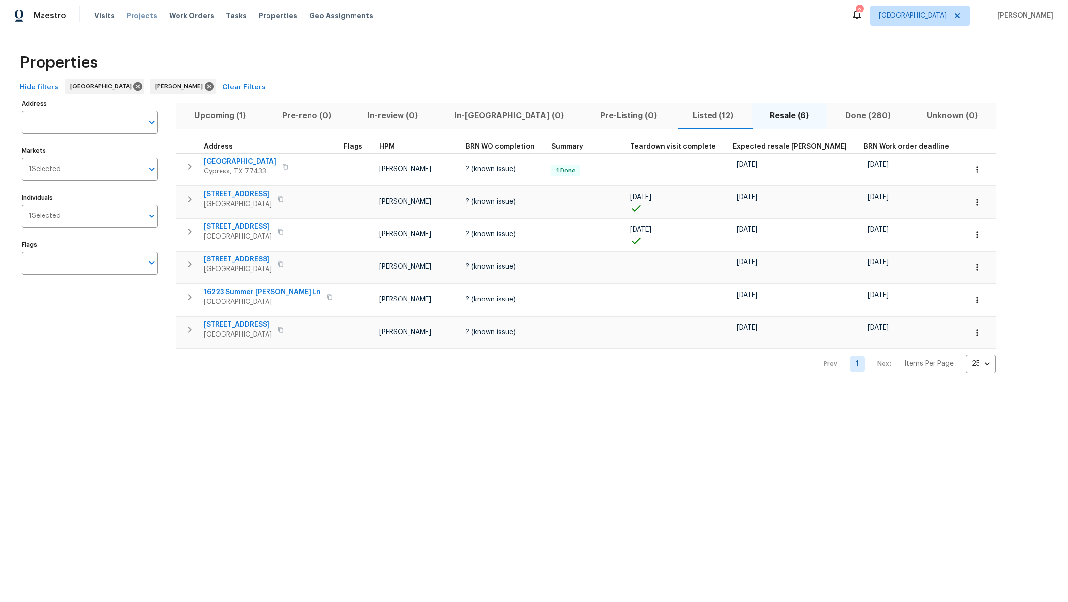
click at [140, 14] on span "Projects" at bounding box center [142, 16] width 31 height 10
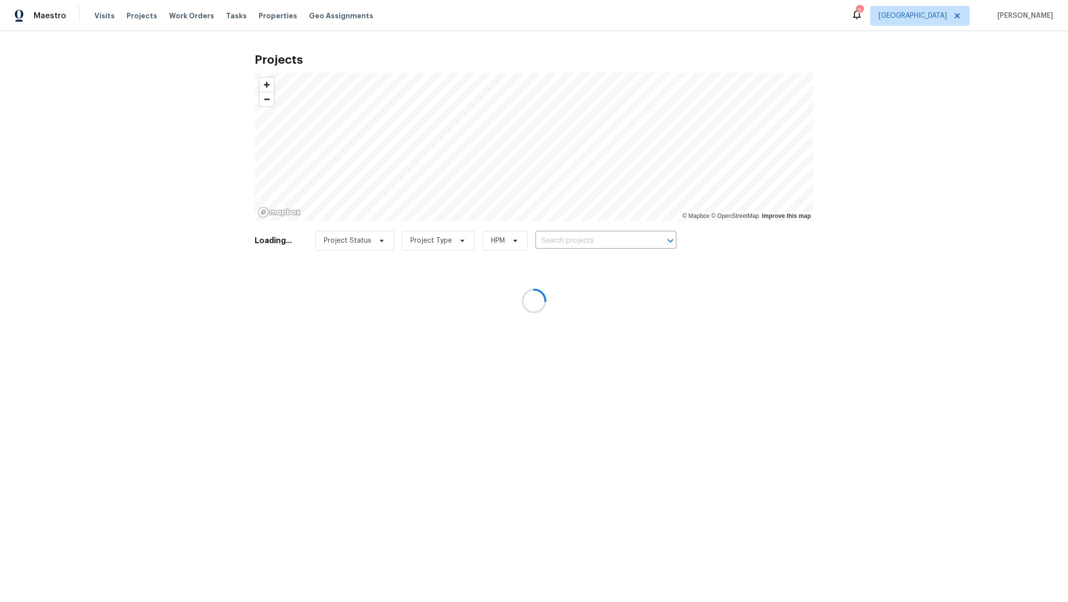
click at [596, 243] on div at bounding box center [534, 301] width 1068 height 602
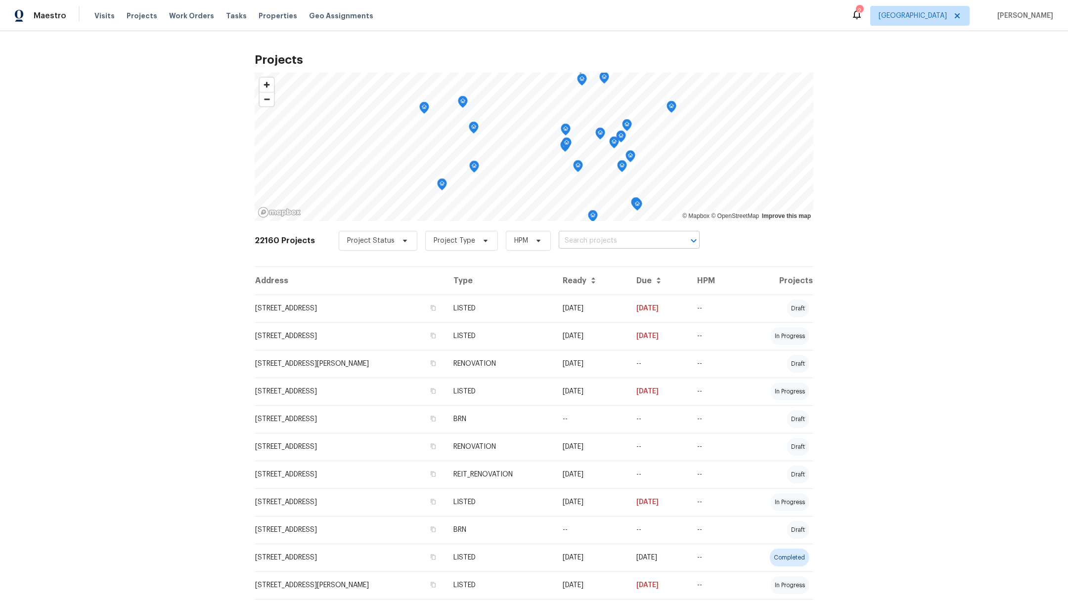
click at [597, 243] on input "text" at bounding box center [615, 240] width 113 height 15
type input "18330"
drag, startPoint x: 600, startPoint y: 233, endPoint x: 600, endPoint y: 243, distance: 9.9
click at [600, 233] on input "18330" at bounding box center [615, 240] width 113 height 15
click at [604, 269] on li "18330 Chapmans Count Rd, Cypress, TX 77433" at bounding box center [618, 262] width 144 height 16
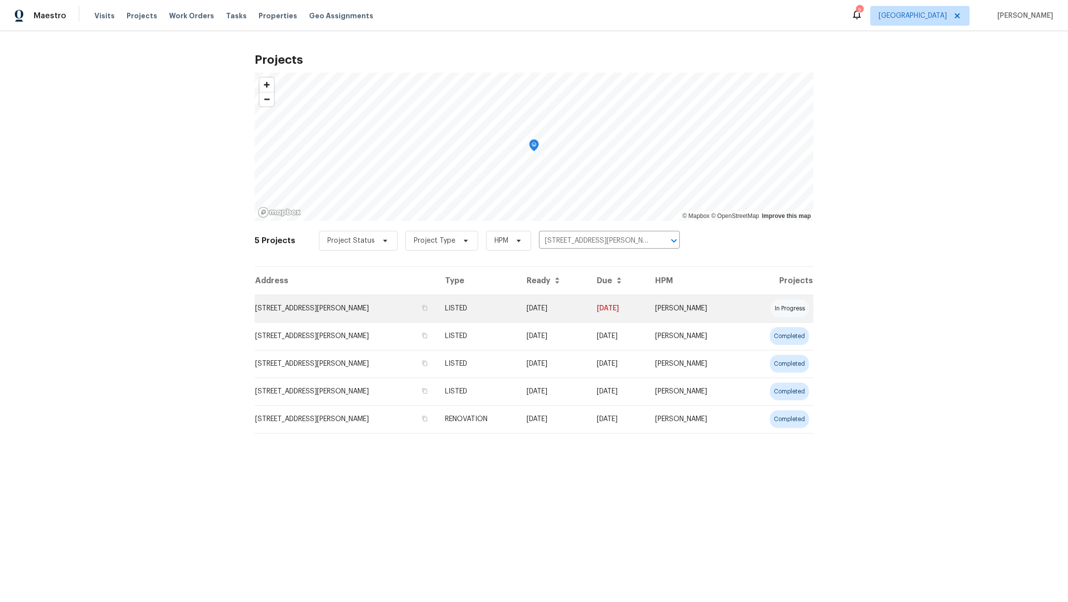
click at [358, 312] on td "18330 Chapmans Count Rd, Cypress, TX 77433" at bounding box center [346, 309] width 182 height 28
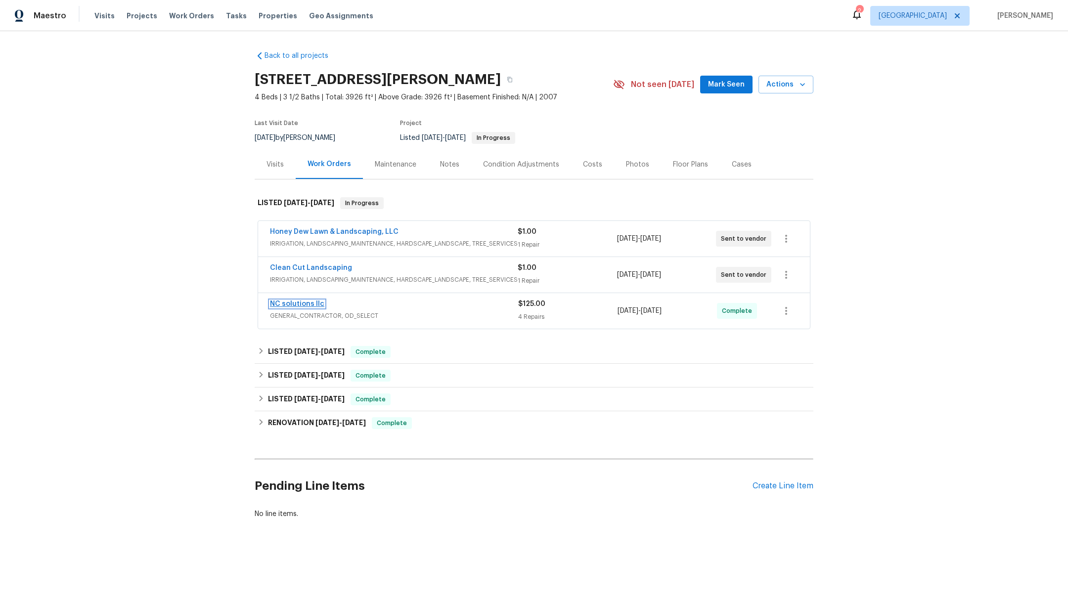
click at [293, 301] on link "NC solutions llc" at bounding box center [297, 304] width 54 height 7
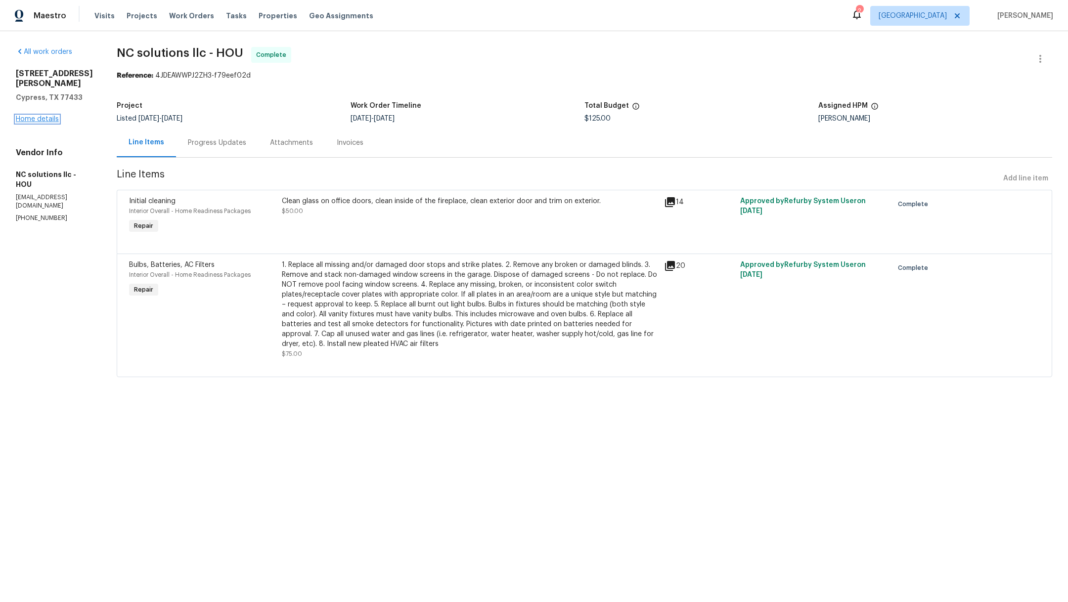
click at [44, 120] on link "Home details" at bounding box center [37, 119] width 43 height 7
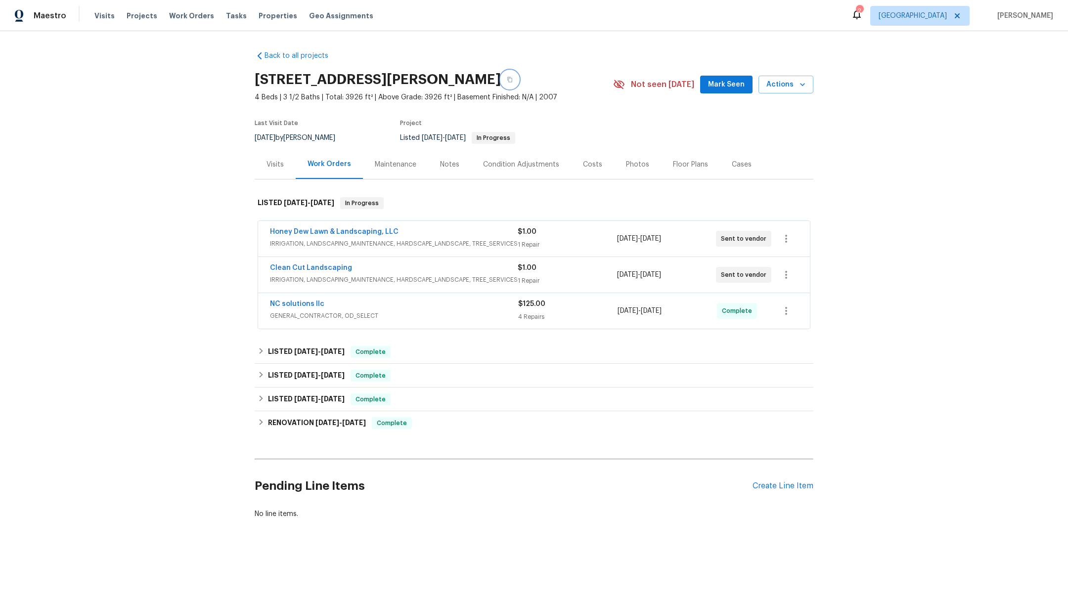
click at [513, 79] on icon "button" at bounding box center [510, 80] width 6 height 6
click at [780, 311] on icon "button" at bounding box center [786, 311] width 12 height 12
click at [792, 344] on li "View In Trade Partner Portal" at bounding box center [822, 343] width 107 height 16
